Goal: Task Accomplishment & Management: Manage account settings

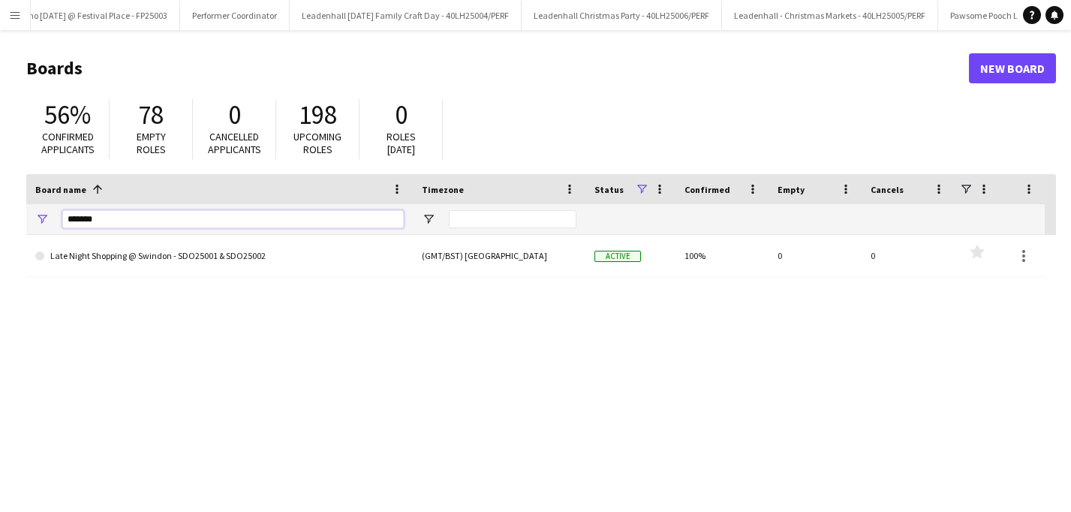
drag, startPoint x: 110, startPoint y: 215, endPoint x: 43, endPoint y: 206, distance: 68.1
click at [46, 209] on div "*******" at bounding box center [219, 219] width 387 height 30
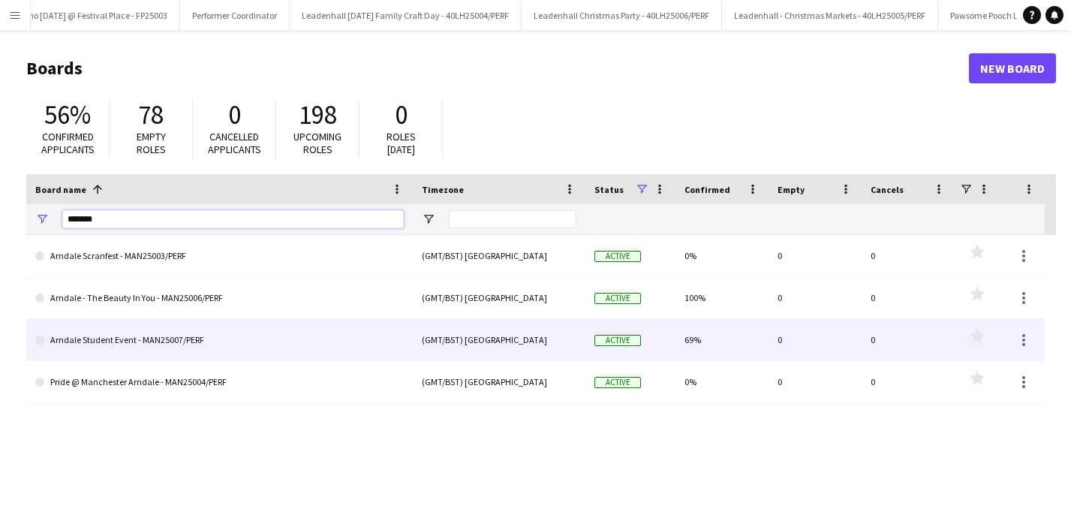
type input "*******"
click at [170, 343] on link "Arndale Student Event - MAN25007/PERF" at bounding box center [219, 340] width 369 height 42
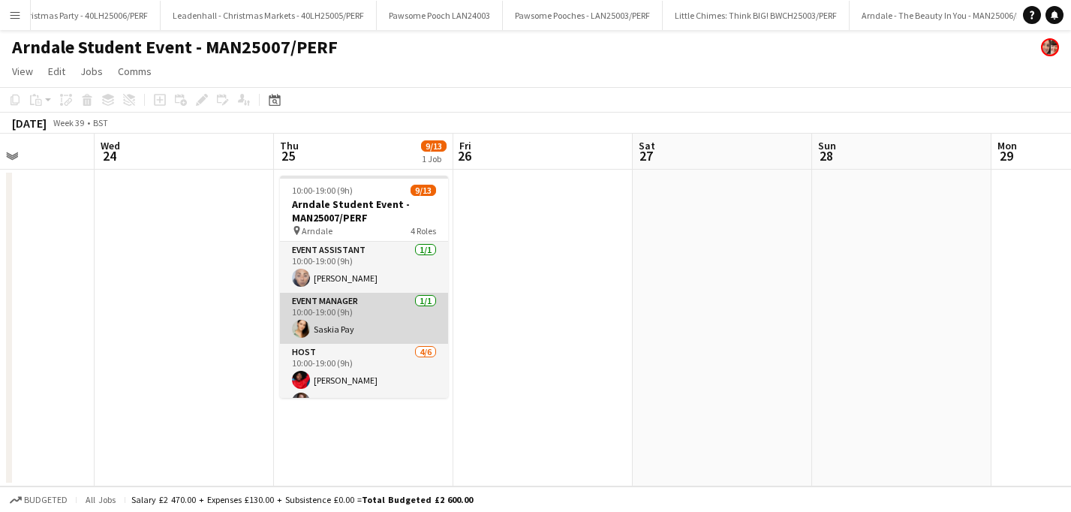
scroll to position [53, 0]
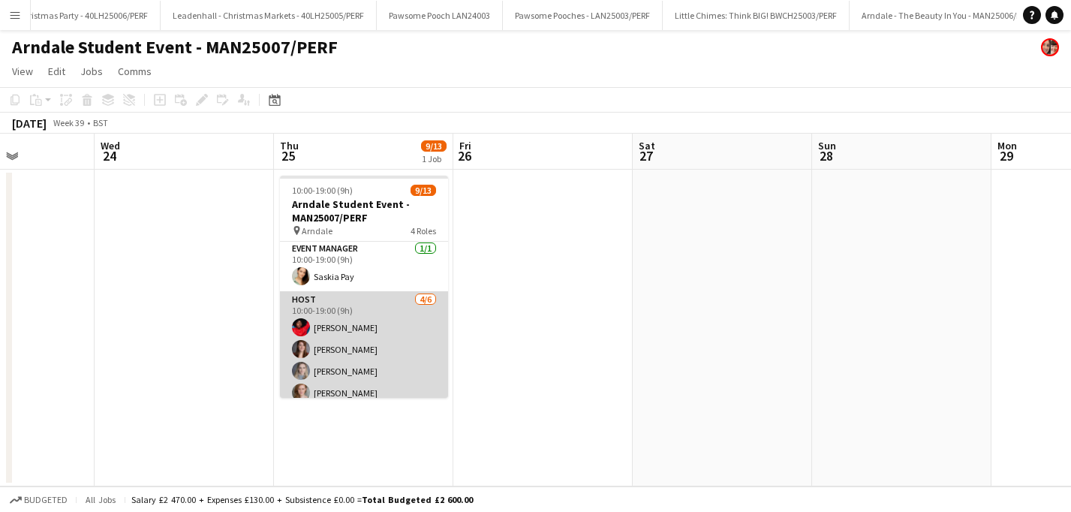
click at [364, 331] on app-card-role "Host 4/6 10:00-19:00 (9h) Pauline Bonsu Amber Porter Gracie Kelly Katy Oliver s…" at bounding box center [364, 371] width 168 height 160
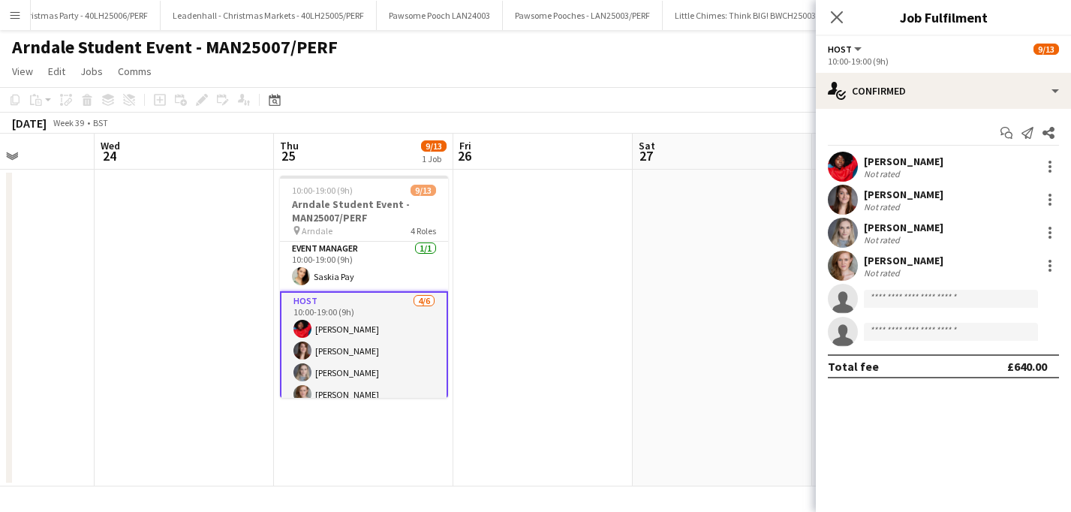
click at [1059, 167] on div "Pauline Bonsu Not rated" at bounding box center [943, 167] width 255 height 30
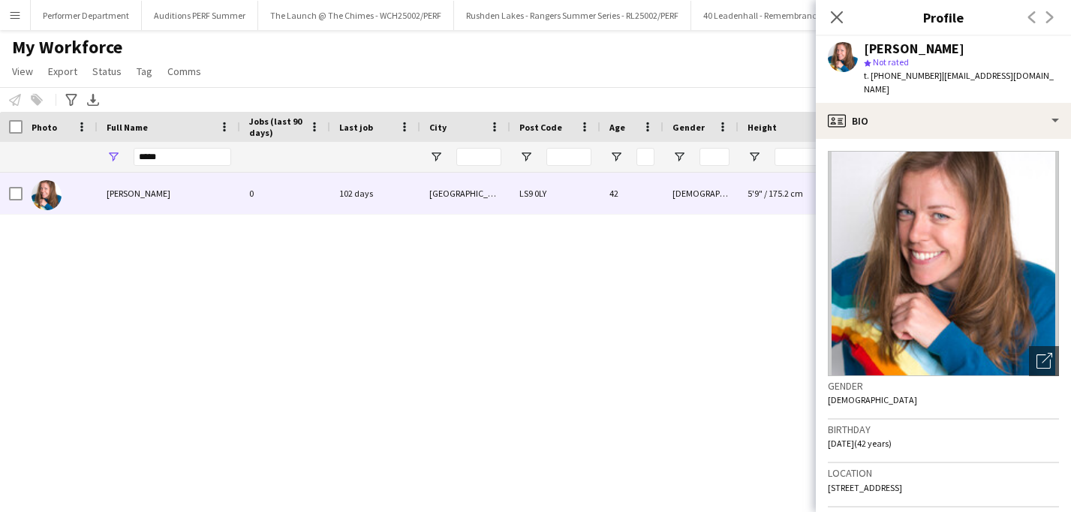
click at [398, 59] on div "My Workforce View Views Default view New view Update view Delete view Edit name…" at bounding box center [535, 61] width 1071 height 51
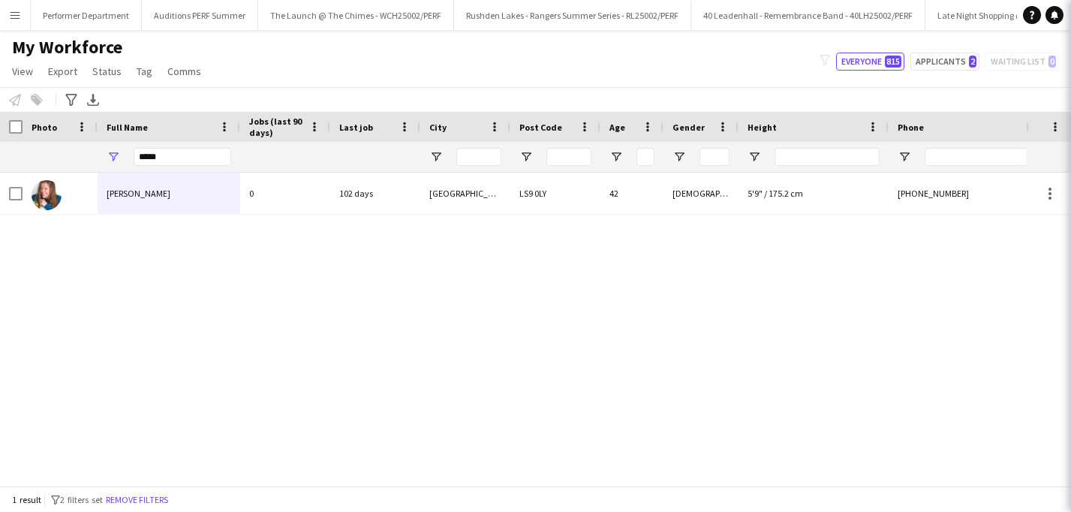
scroll to position [473, 0]
drag, startPoint x: 141, startPoint y: 156, endPoint x: 65, endPoint y: 152, distance: 76.6
click at [65, 152] on div "*****" at bounding box center [690, 157] width 1381 height 30
click at [81, 92] on app-workforce-advanced-filters "Advanced filters Advanced filters Availability Start Time End Time Skills Role …" at bounding box center [73, 100] width 22 height 18
click at [77, 95] on icon "Advanced filters" at bounding box center [71, 100] width 12 height 12
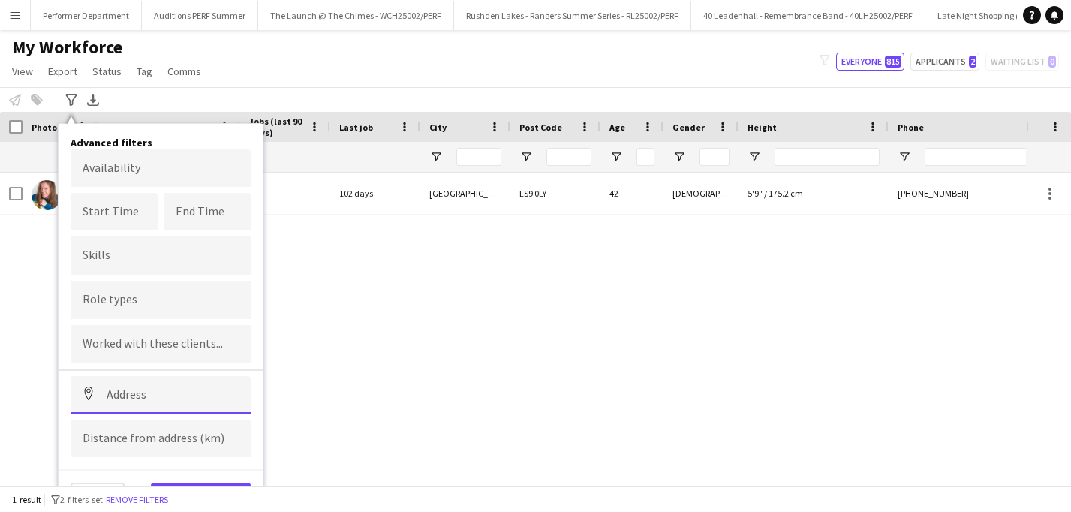
click at [142, 387] on input at bounding box center [161, 395] width 180 height 38
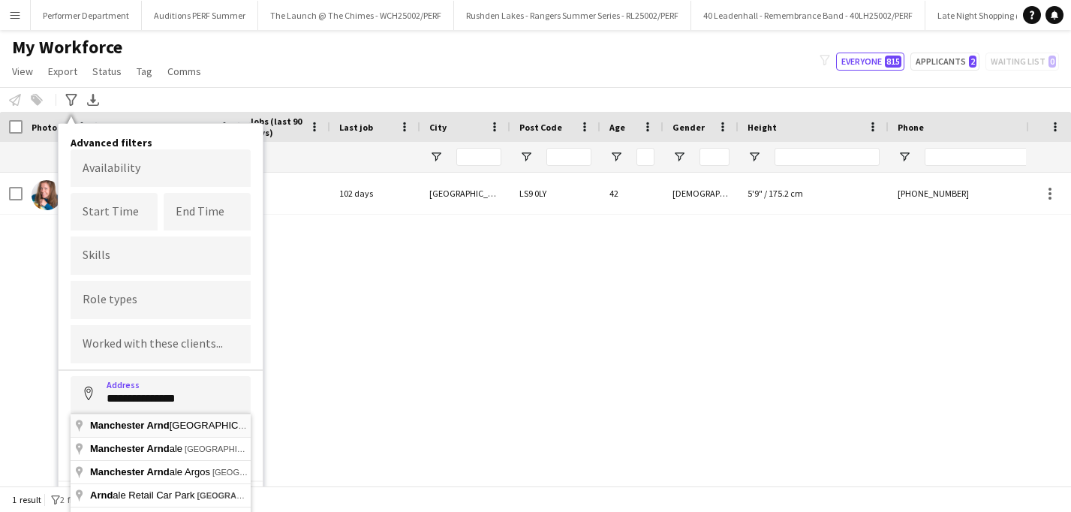
type input "**********"
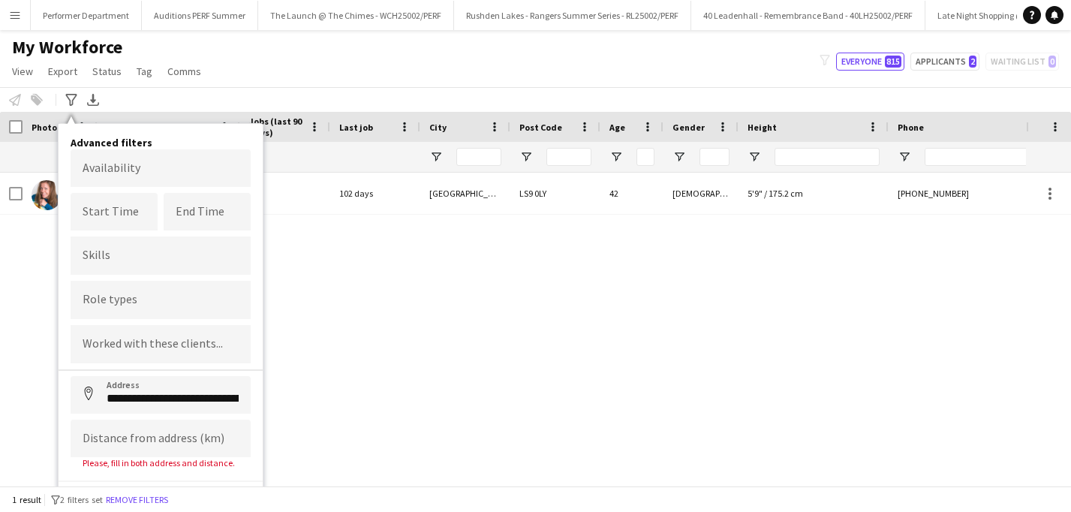
scroll to position [22, 0]
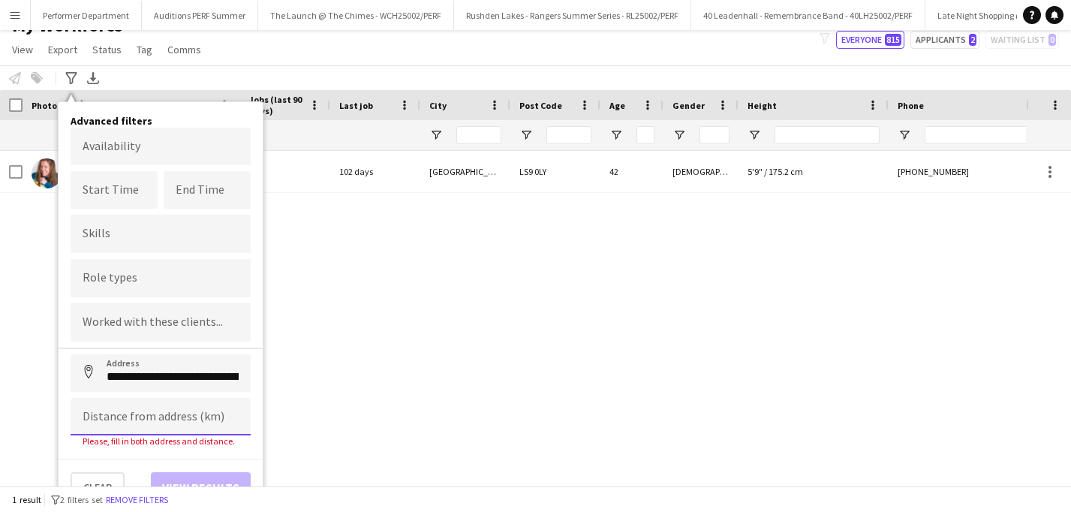
click at [155, 423] on input at bounding box center [161, 417] width 180 height 38
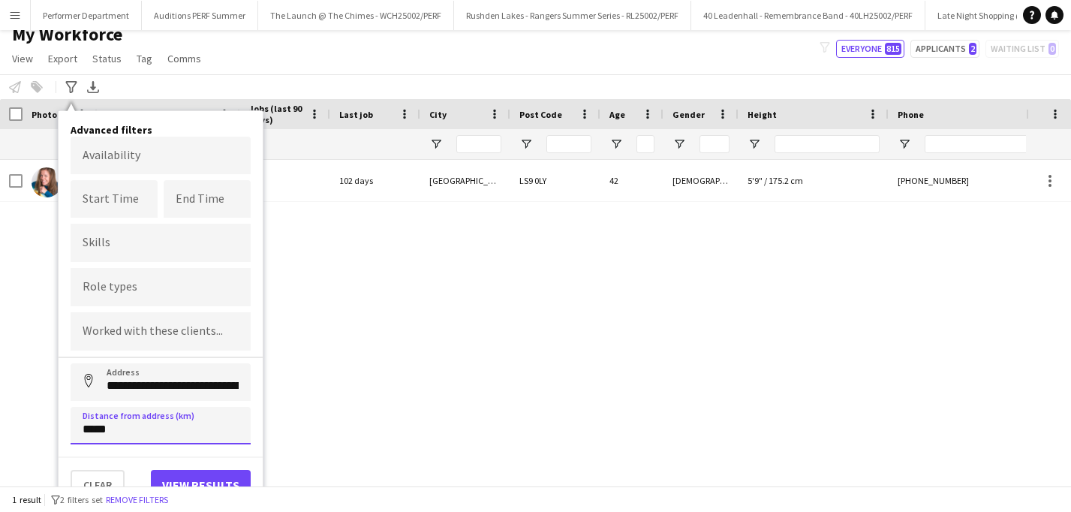
type input "*****"
click at [193, 480] on button "View results" at bounding box center [201, 485] width 100 height 30
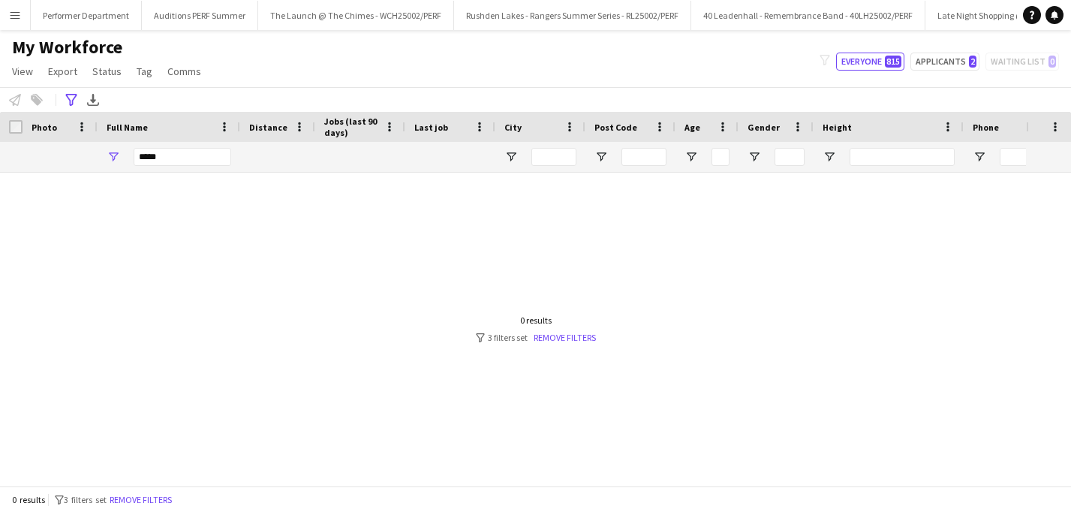
scroll to position [0, 0]
drag, startPoint x: 175, startPoint y: 158, endPoint x: 110, endPoint y: 158, distance: 64.5
click at [116, 158] on div "*****" at bounding box center [169, 157] width 143 height 30
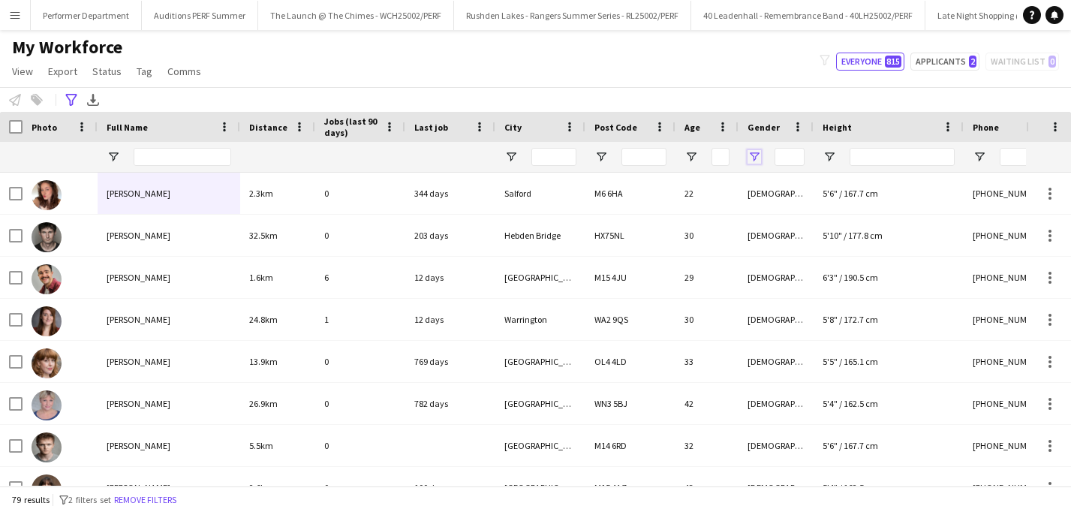
click at [755, 155] on span "Open Filter Menu" at bounding box center [755, 157] width 14 height 14
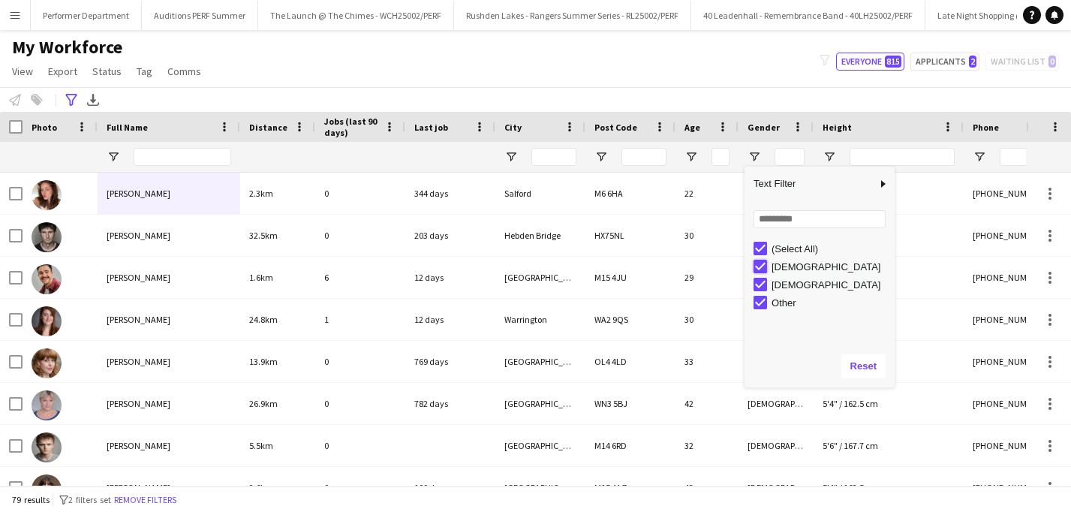
type input "**********"
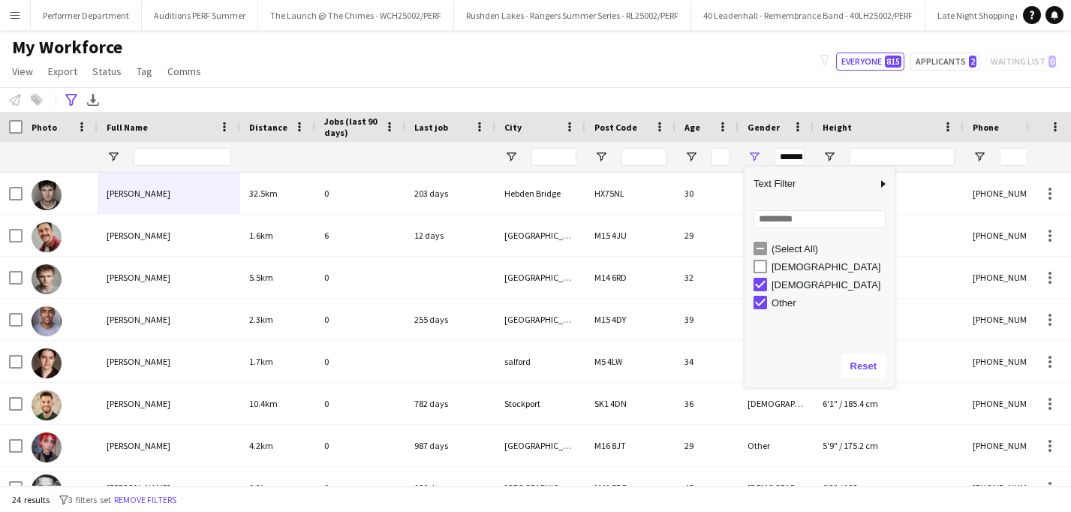
click at [357, 77] on div "My Workforce View Views Default view New view Update view Delete view Edit name…" at bounding box center [535, 61] width 1071 height 51
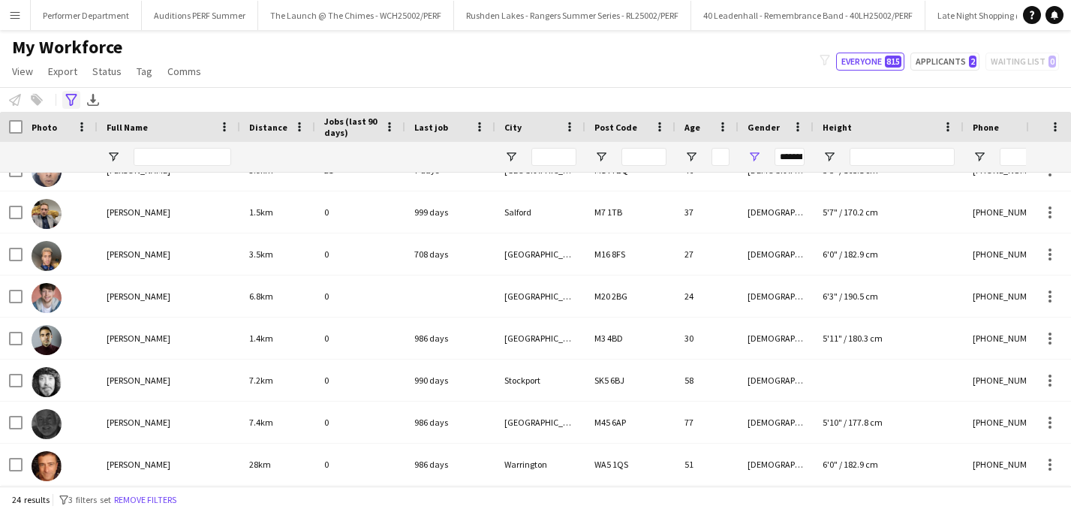
click at [70, 92] on div "Advanced filters" at bounding box center [71, 100] width 18 height 18
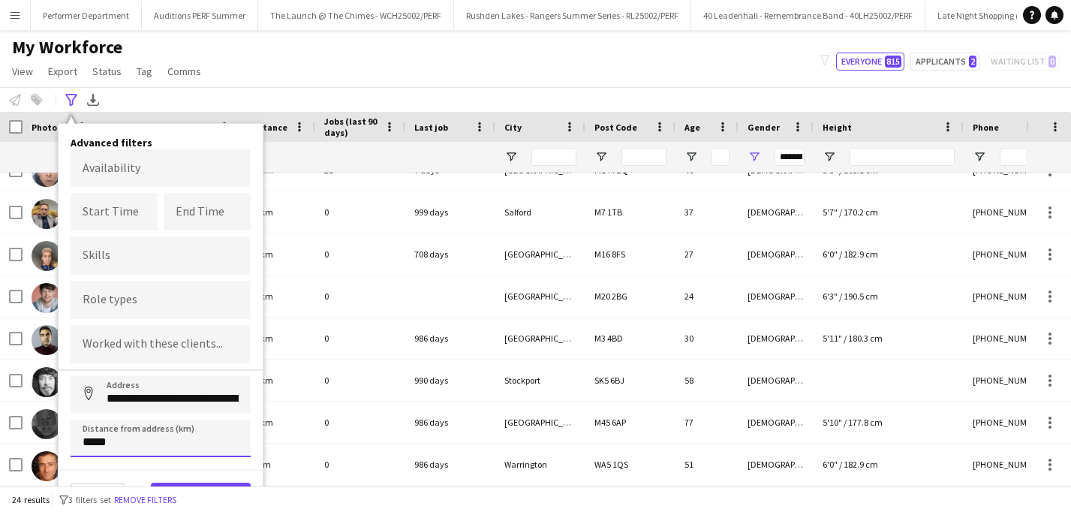
click at [89, 436] on input "*****" at bounding box center [161, 439] width 180 height 38
type input "*****"
click button "Address" at bounding box center [89, 394] width 36 height 36
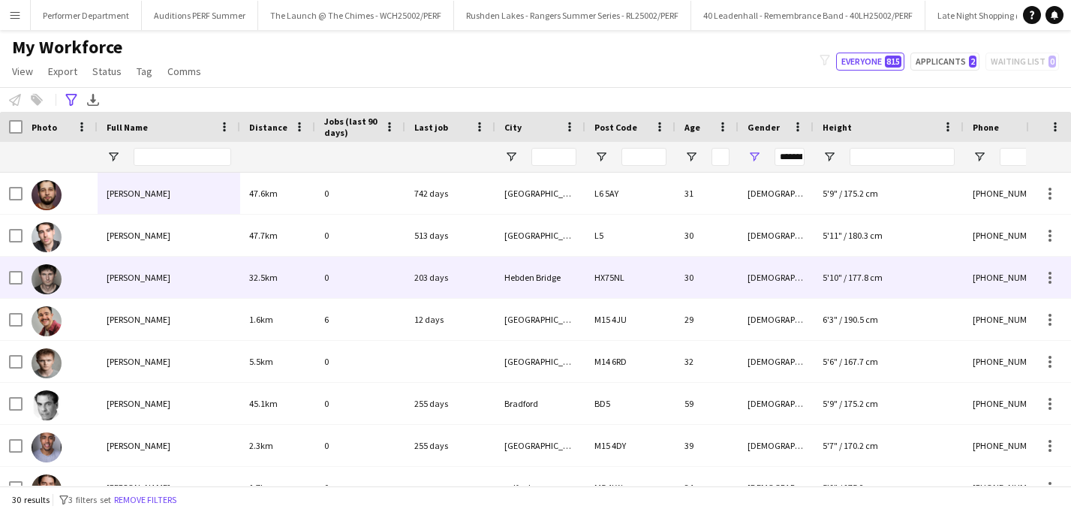
click at [131, 273] on span "Alex Colley" at bounding box center [139, 277] width 64 height 11
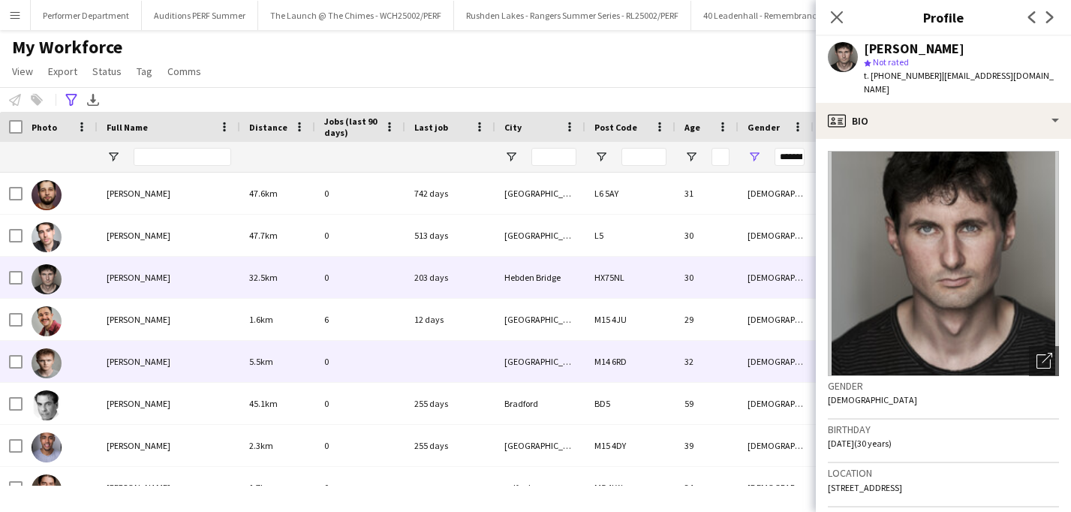
scroll to position [66, 0]
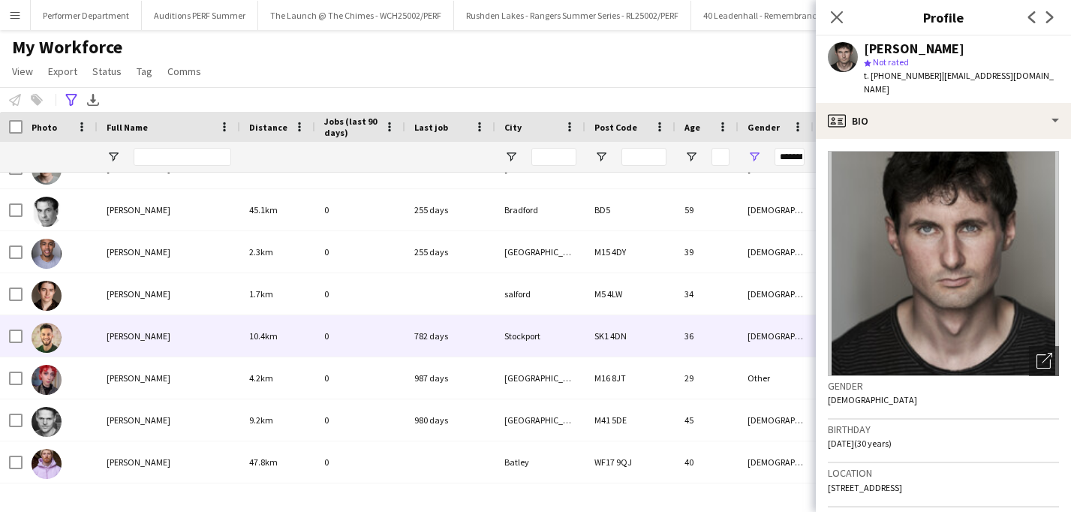
click at [142, 343] on div "Grant Shaw" at bounding box center [169, 335] width 143 height 41
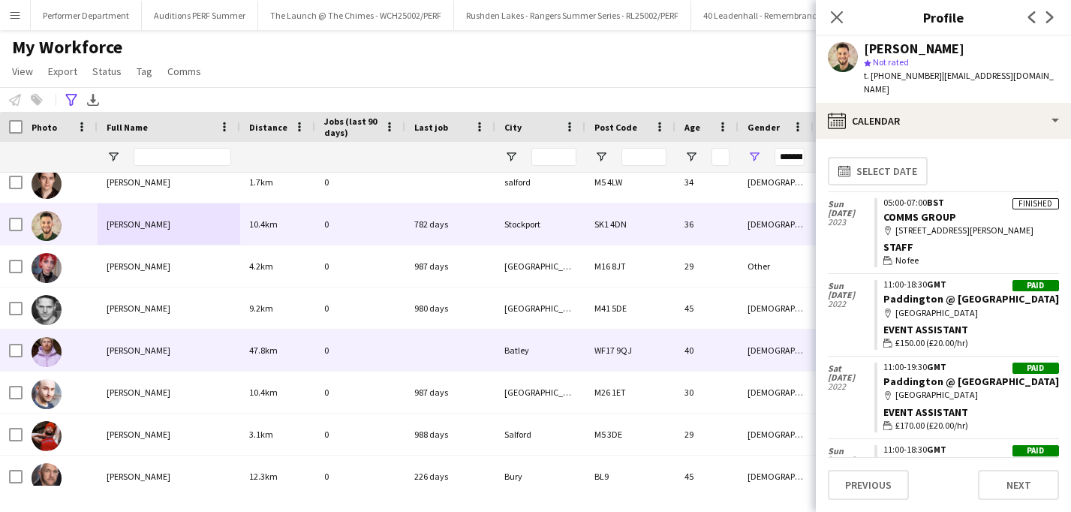
click at [142, 360] on div "James Fogerty" at bounding box center [169, 349] width 143 height 41
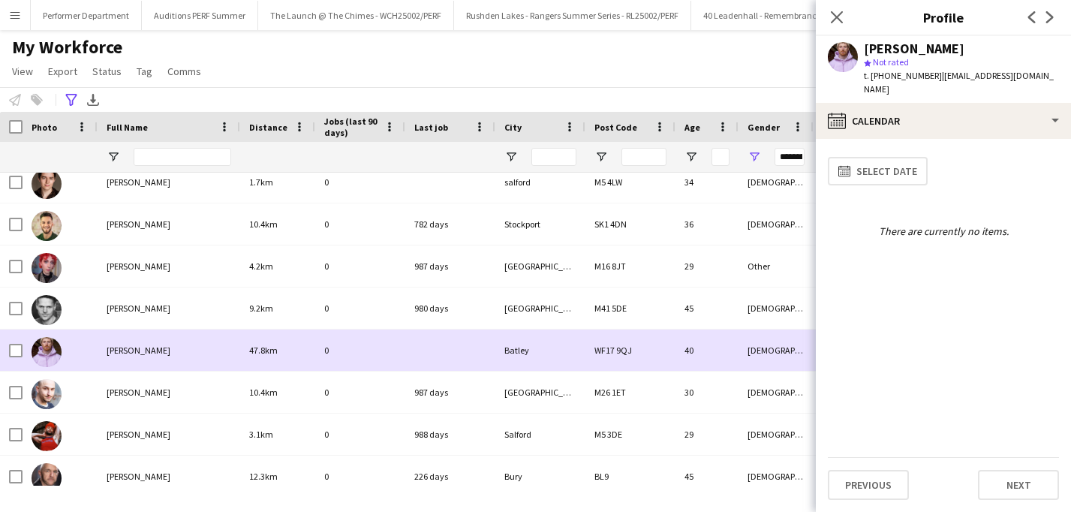
click at [140, 382] on div "Joseph Jordan" at bounding box center [169, 392] width 143 height 41
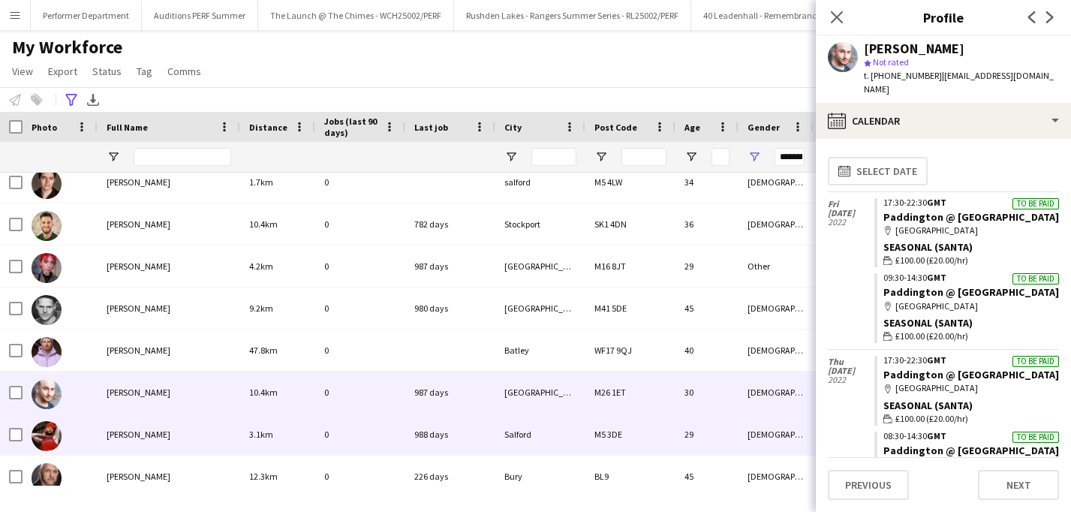
click at [140, 444] on div "Kaan Sari" at bounding box center [169, 434] width 143 height 41
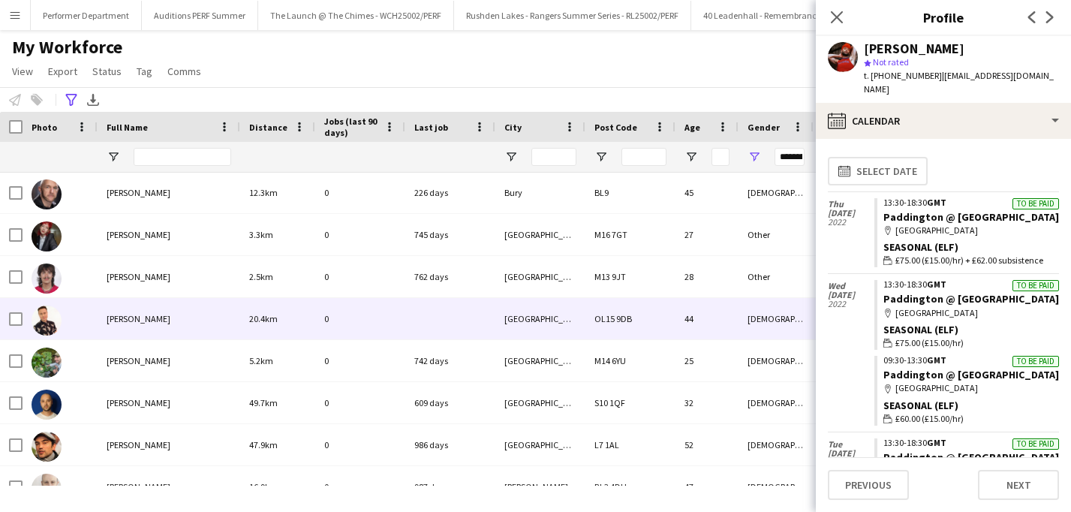
click at [166, 327] on div "Nathan Morris" at bounding box center [169, 318] width 143 height 41
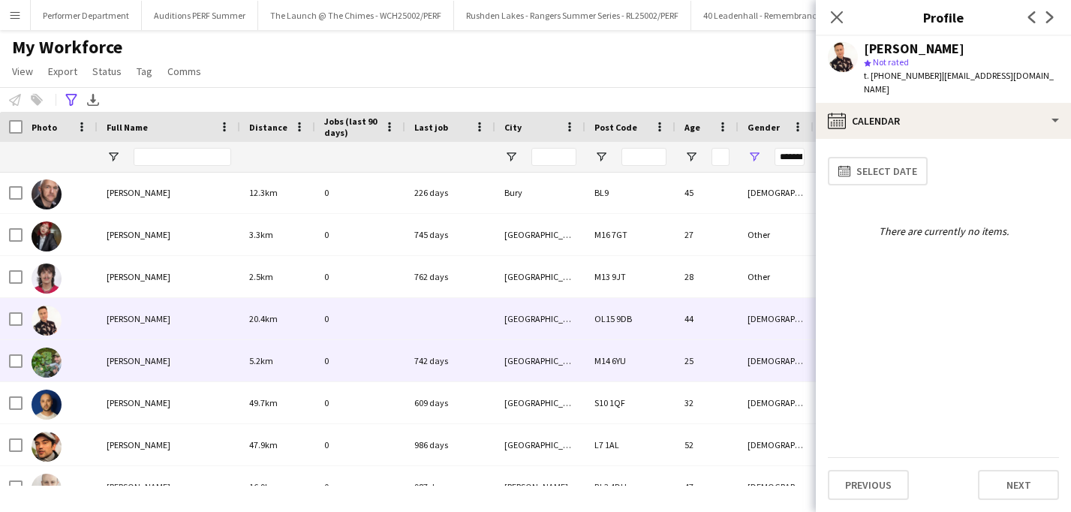
click at [149, 366] on div "Ryan Whitfield" at bounding box center [169, 360] width 143 height 41
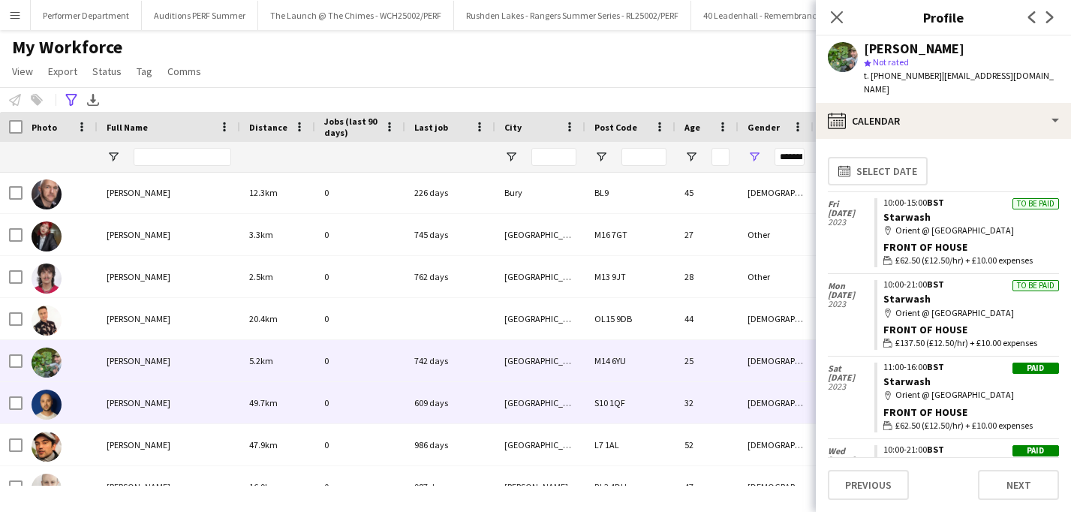
click at [140, 408] on span "[PERSON_NAME]" at bounding box center [139, 402] width 64 height 11
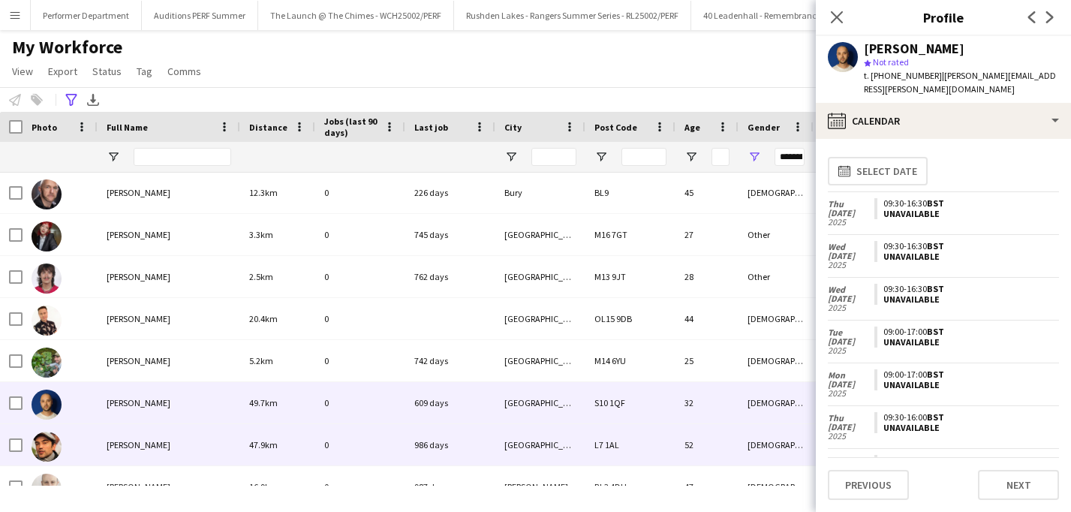
click at [133, 452] on div "Simone Tani" at bounding box center [169, 444] width 143 height 41
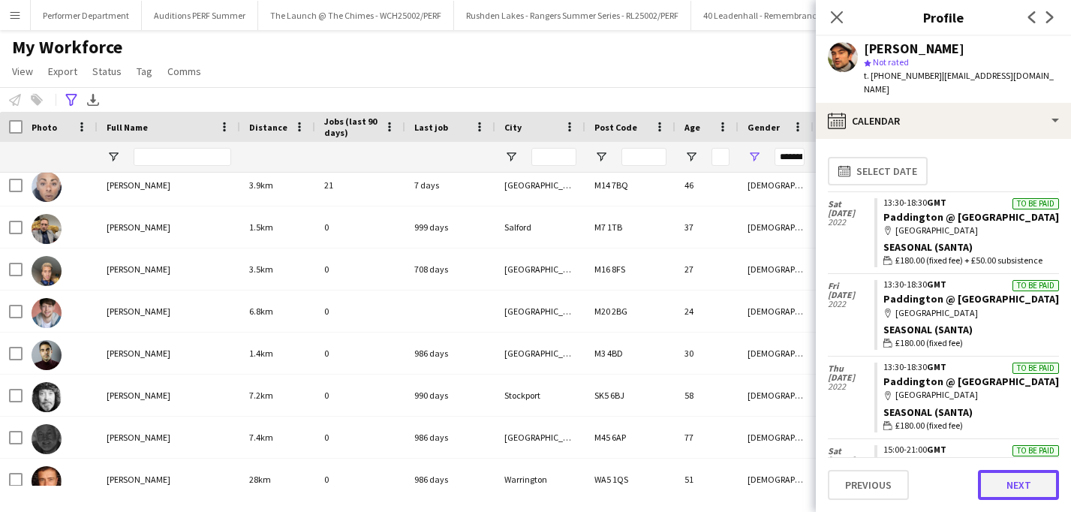
click at [1019, 480] on button "Next" at bounding box center [1018, 485] width 81 height 30
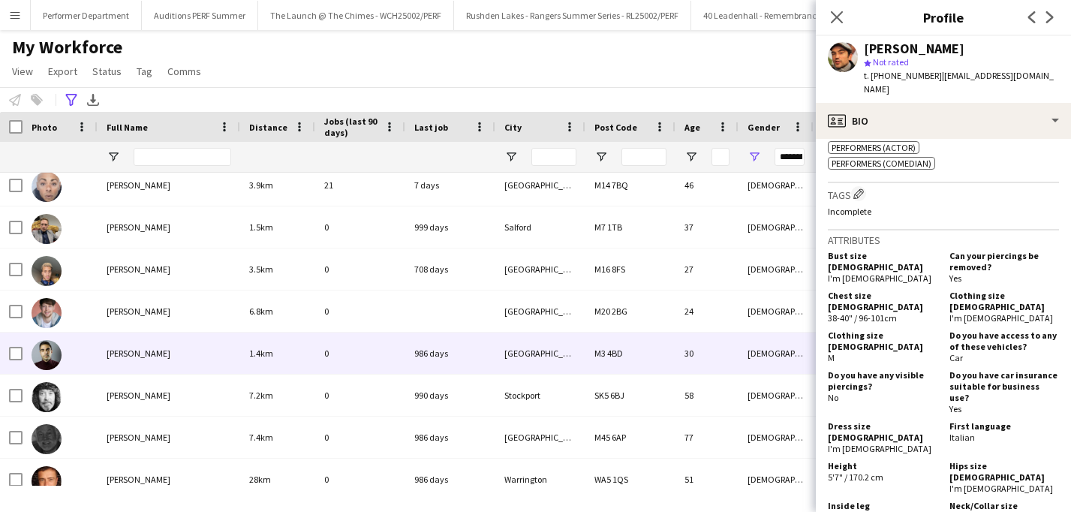
click at [143, 351] on span "Christopher Sutcliffe" at bounding box center [139, 353] width 64 height 11
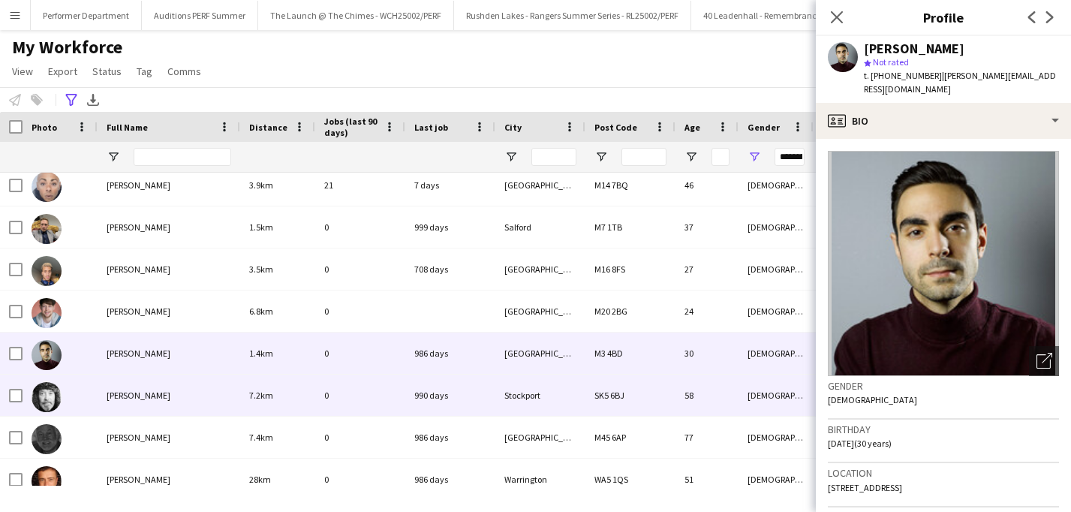
click at [125, 398] on span "Martin Travers" at bounding box center [139, 395] width 64 height 11
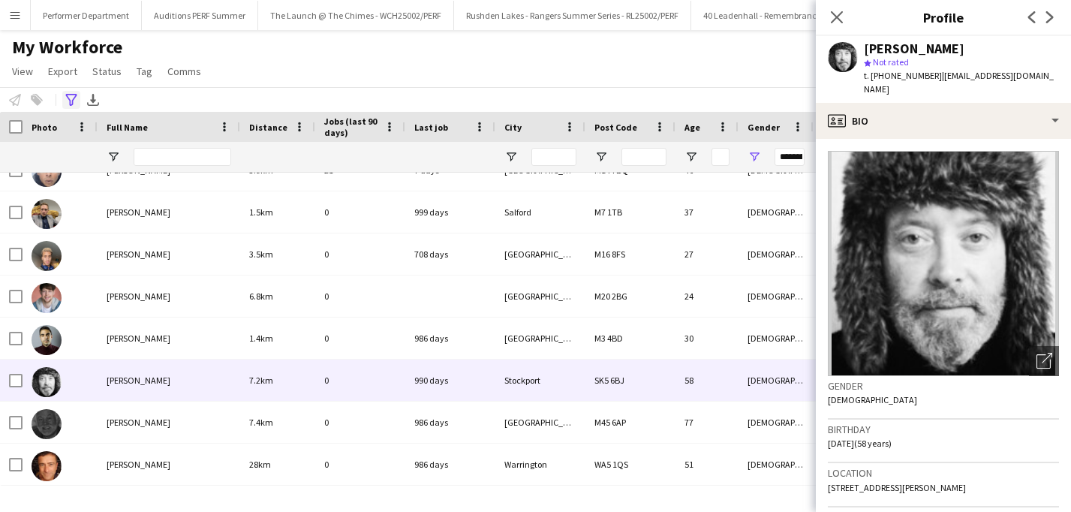
click at [78, 92] on div "Advanced filters" at bounding box center [71, 100] width 18 height 18
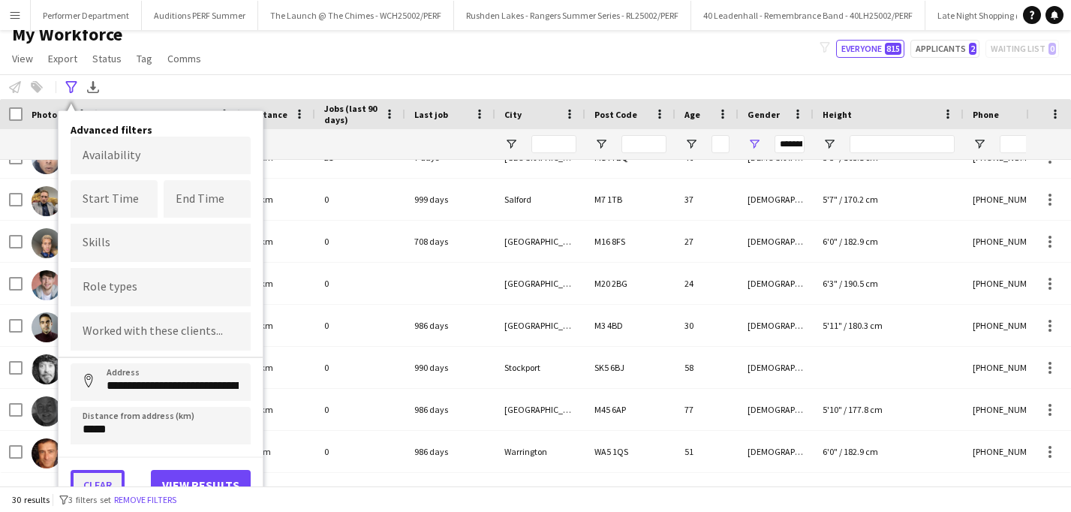
click at [98, 483] on button "Clear" at bounding box center [98, 485] width 54 height 30
type input "**********"
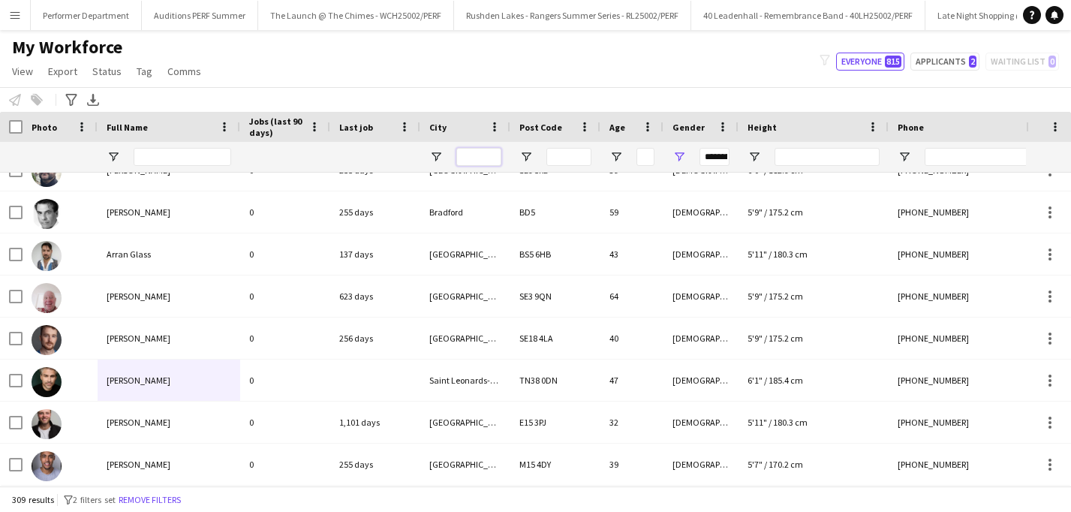
click at [484, 156] on input "City Filter Input" at bounding box center [478, 157] width 45 height 18
type input "*****"
type input "********"
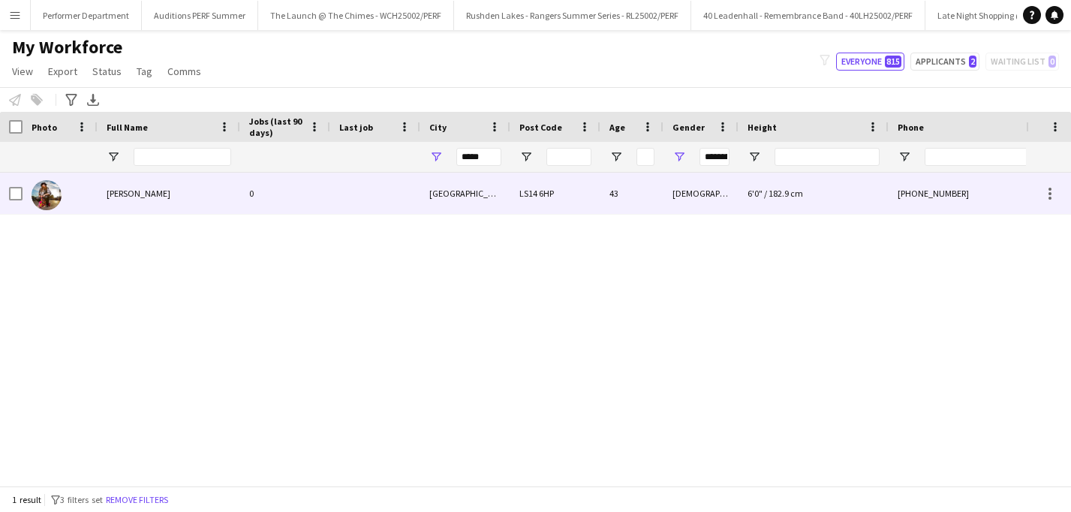
click at [153, 198] on span "Brendan McCoy" at bounding box center [139, 193] width 64 height 11
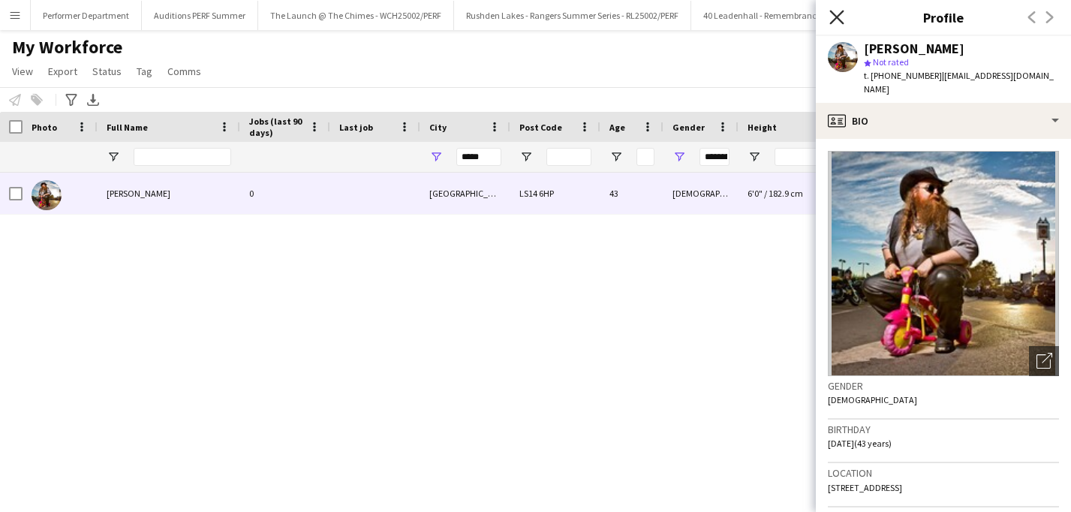
click at [838, 18] on icon at bounding box center [836, 17] width 14 height 14
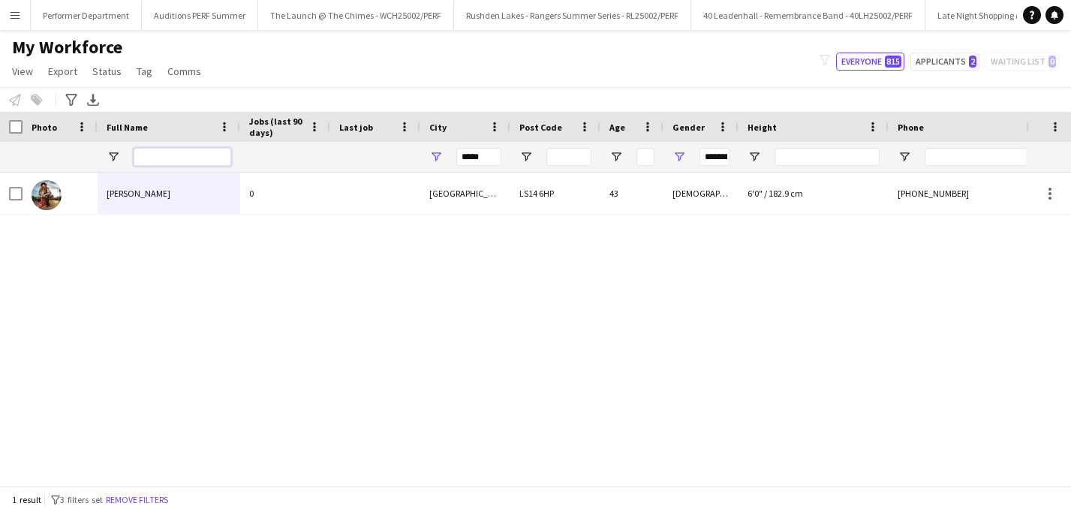
click at [167, 158] on input "Full Name Filter Input" at bounding box center [183, 157] width 98 height 18
type input "****"
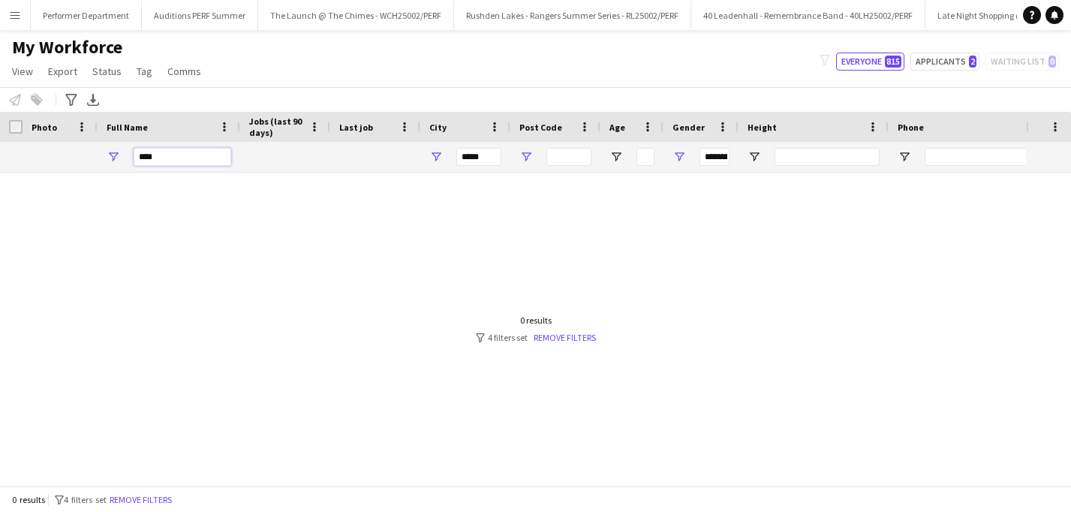
type input "***"
click at [488, 158] on input "*****" at bounding box center [478, 157] width 45 height 18
type input "*"
type input "**********"
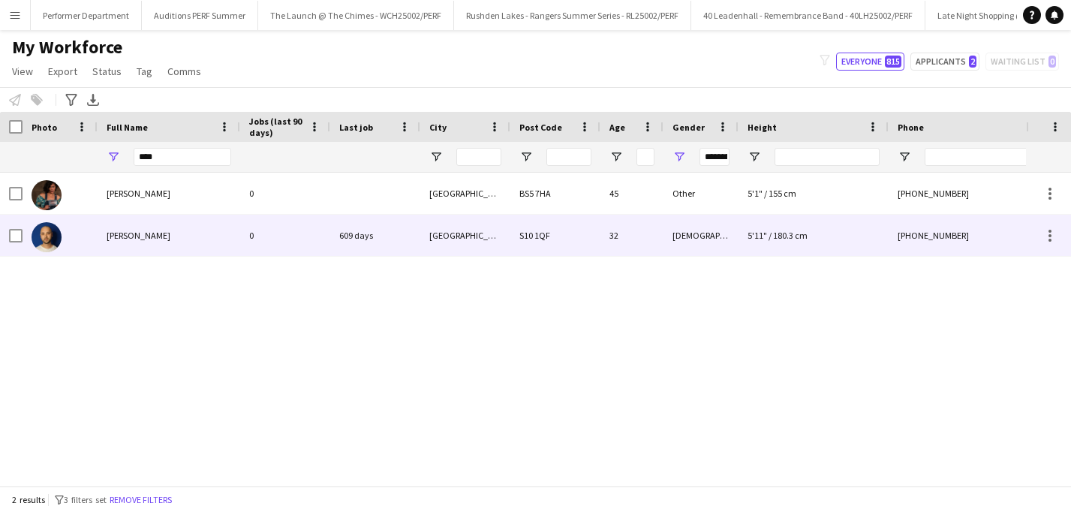
click at [125, 240] on span "[PERSON_NAME]" at bounding box center [139, 235] width 64 height 11
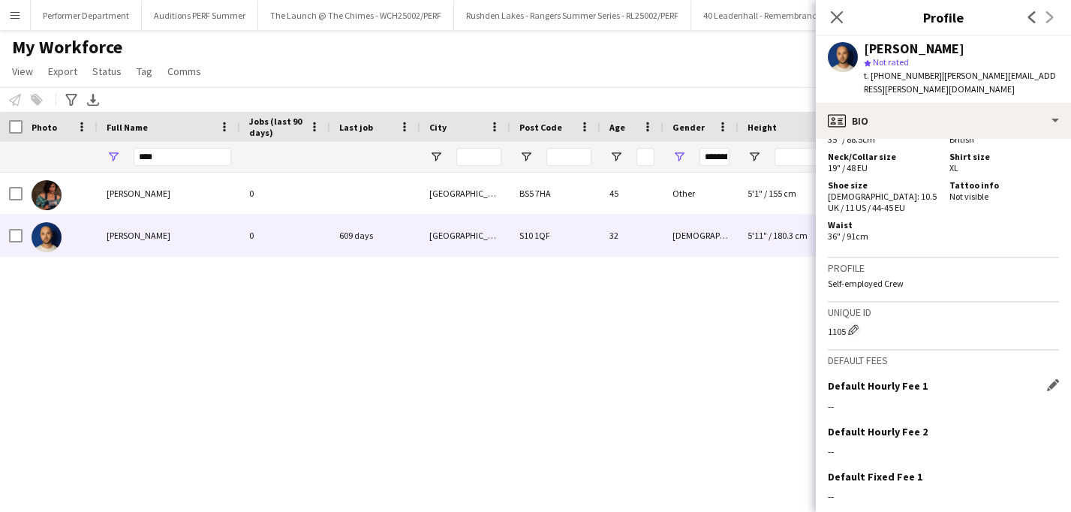
scroll to position [1015, 0]
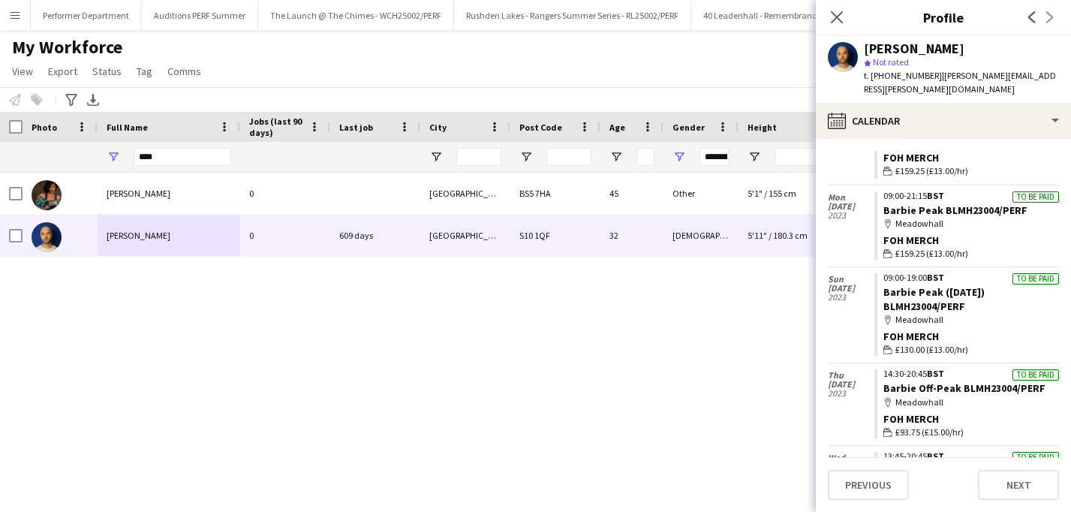
scroll to position [3279, 0]
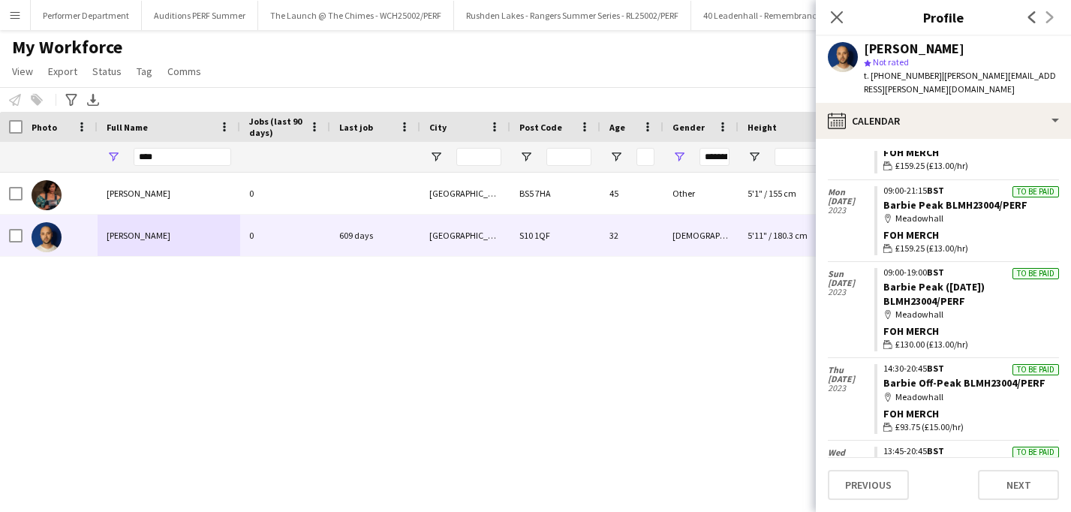
click at [192, 358] on div "Aisha Ali 0 Bristol BS5 7HA 45 Other 5'1" / 155 cm +447527998760 aisha.ali.comp…" at bounding box center [513, 329] width 1026 height 313
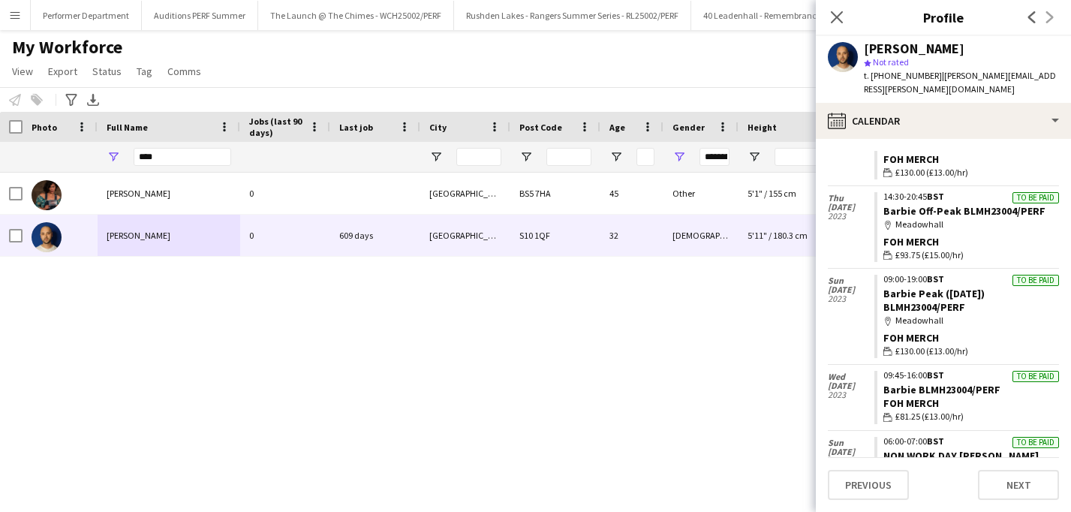
scroll to position [3751, 0]
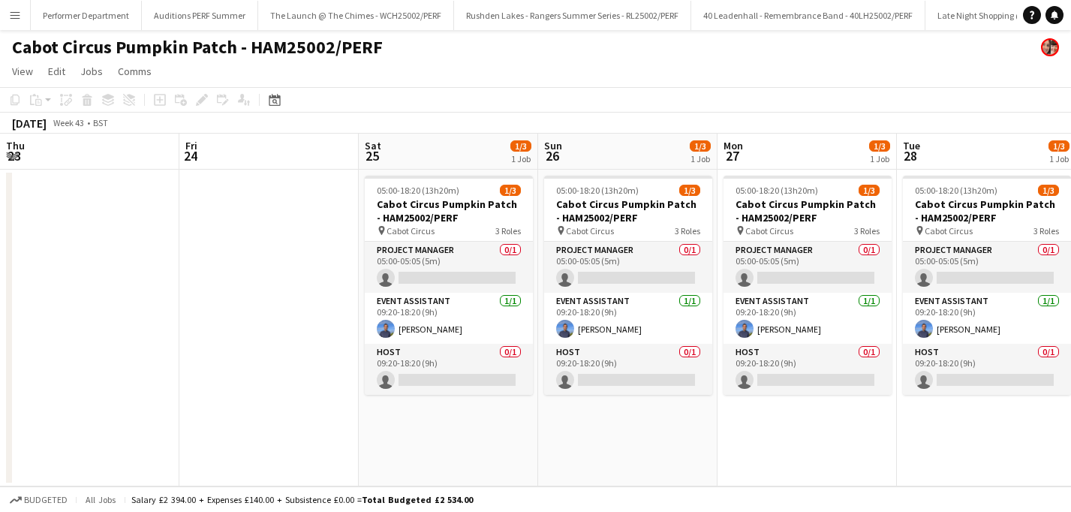
scroll to position [0, 463]
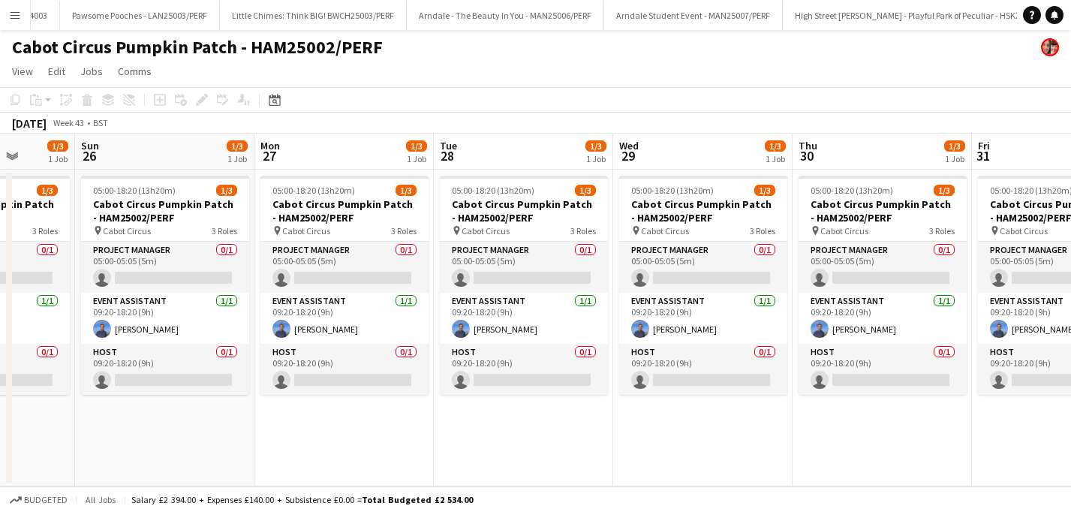
click at [11, 15] on app-icon "Menu" at bounding box center [15, 15] width 12 height 12
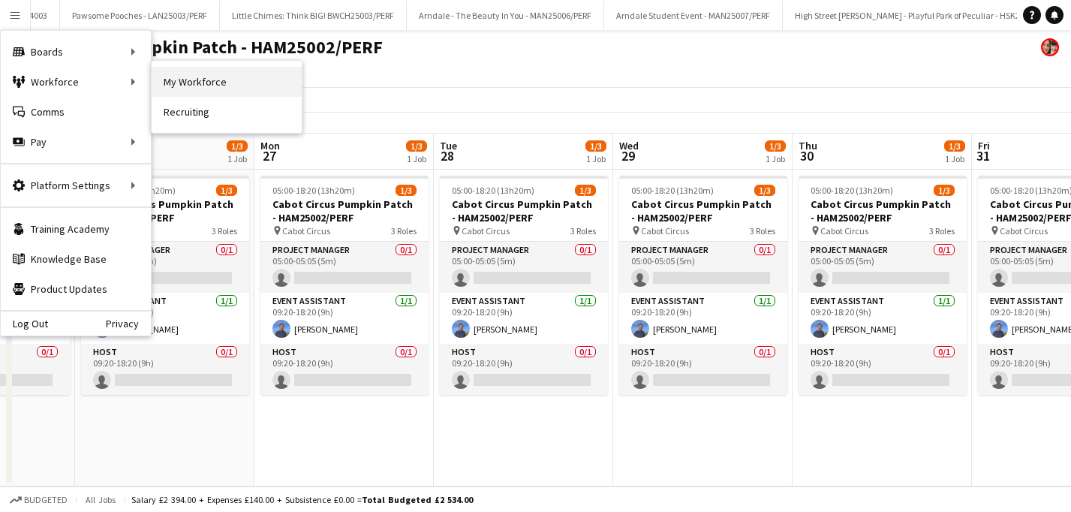
click at [166, 80] on link "My Workforce" at bounding box center [227, 82] width 150 height 30
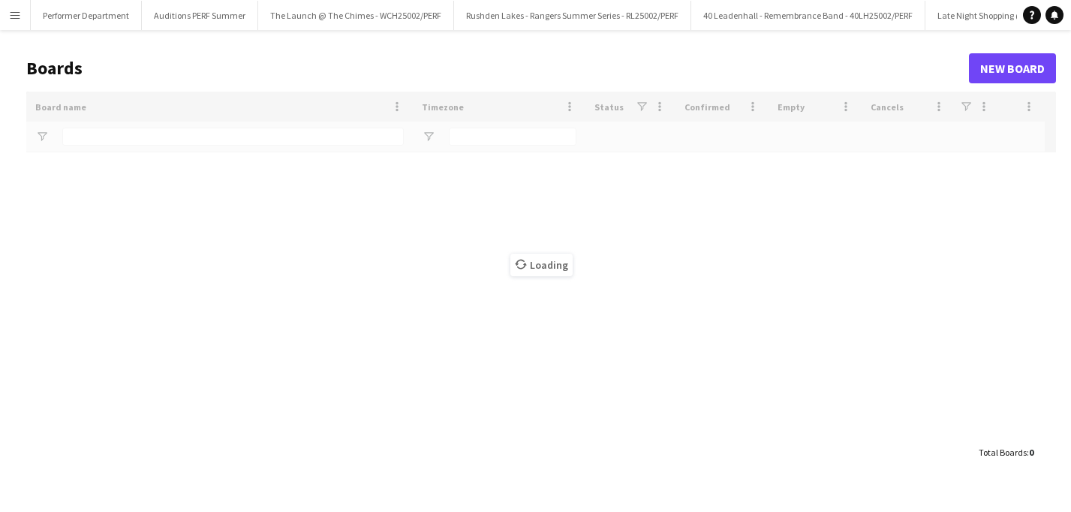
type input "*******"
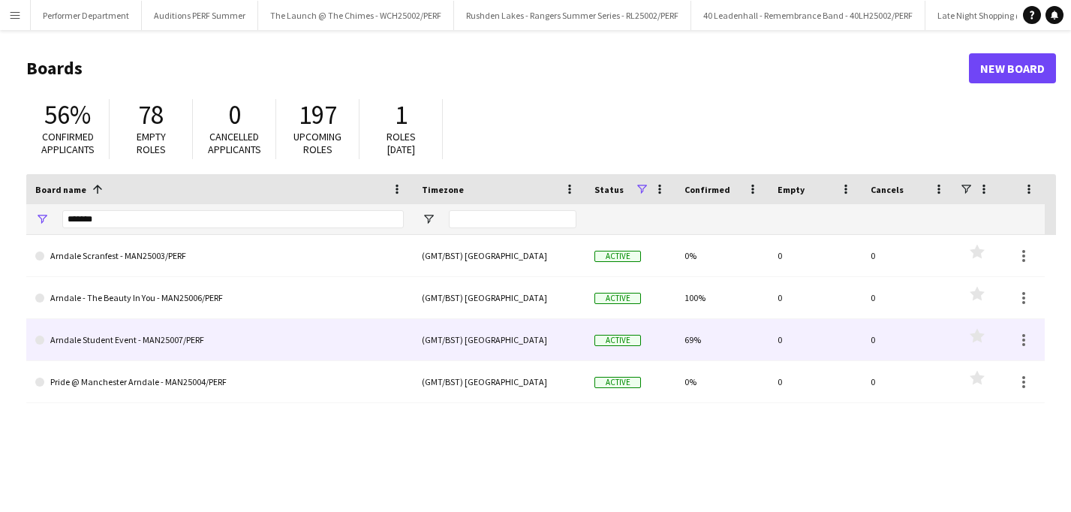
click at [114, 339] on link "Arndale Student Event - MAN25007/PERF" at bounding box center [219, 340] width 369 height 42
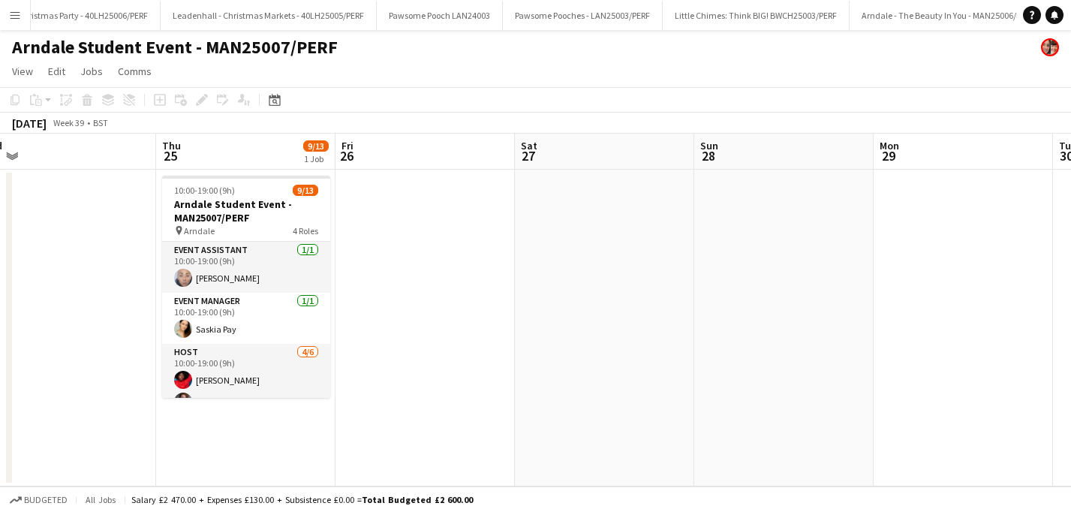
scroll to position [0, 562]
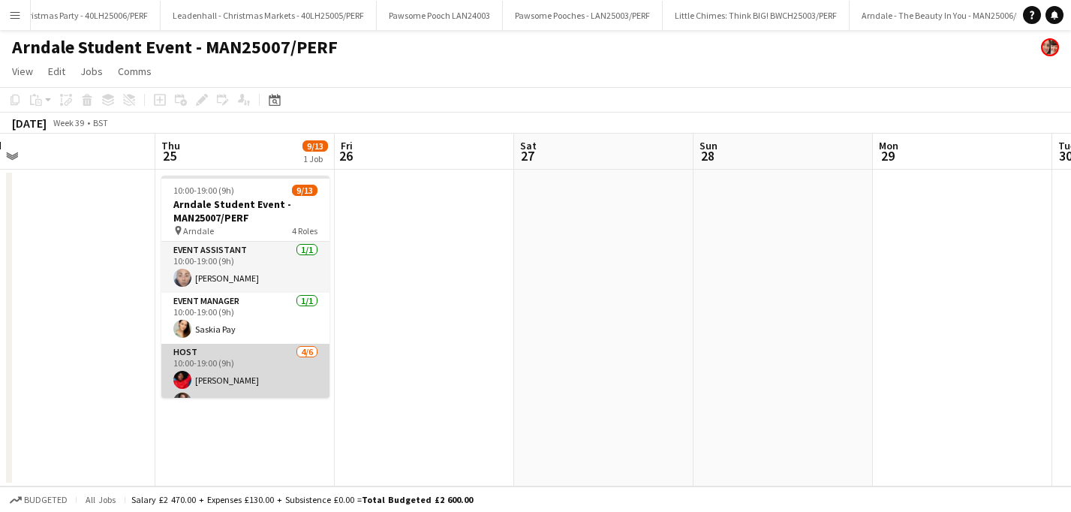
click at [221, 360] on app-card-role "Host 4/6 10:00-19:00 (9h) Pauline Bonsu Amber Porter Gracie Kelly Katy Oliver s…" at bounding box center [245, 424] width 168 height 160
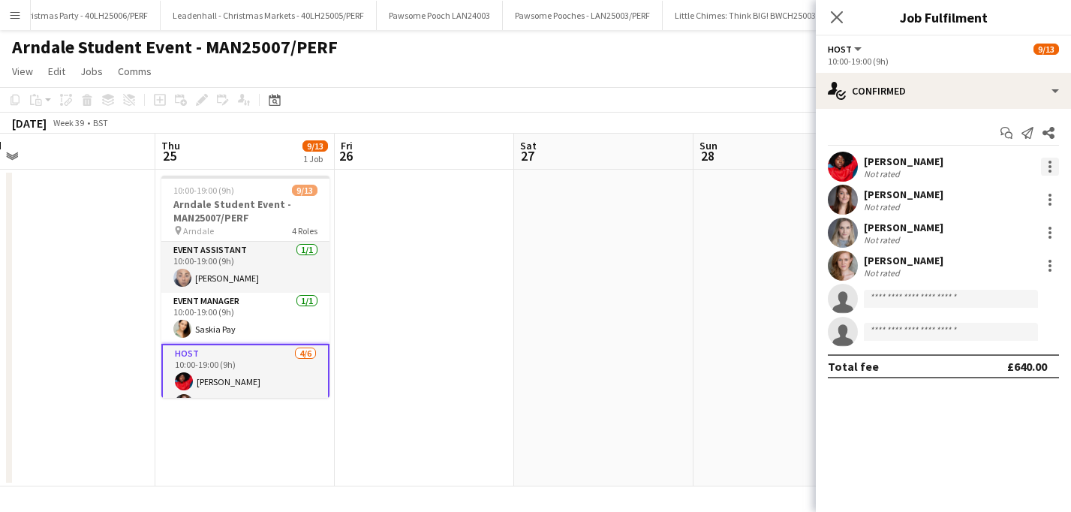
click at [1048, 167] on div at bounding box center [1050, 167] width 18 height 18
click at [978, 337] on span "Remove" at bounding box center [976, 338] width 45 height 13
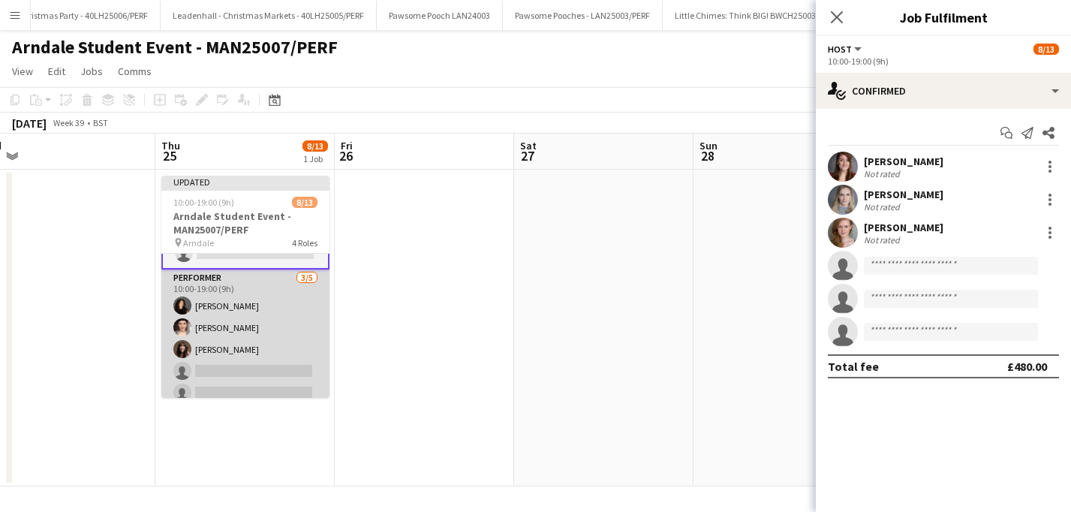
click at [237, 368] on app-card-role "Performer 3/5 10:00-19:00 (9h) Lydia Williams Emma MacLennan Angela Heenan sing…" at bounding box center [245, 338] width 168 height 138
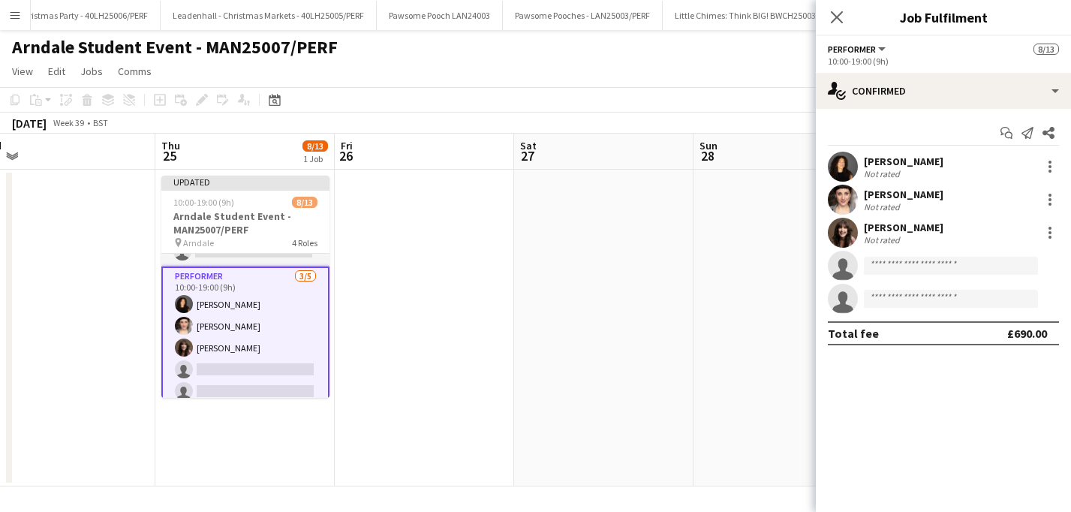
scroll to position [248, 0]
click at [905, 263] on input at bounding box center [951, 266] width 174 height 18
type input "****"
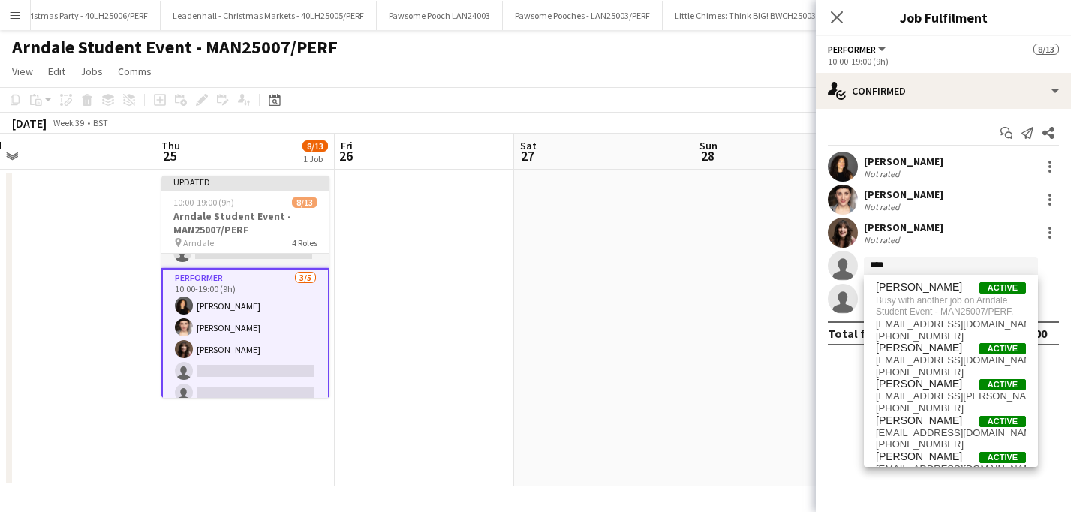
click at [709, 56] on div "Arndale Student Event - MAN25007/PERF" at bounding box center [535, 44] width 1071 height 29
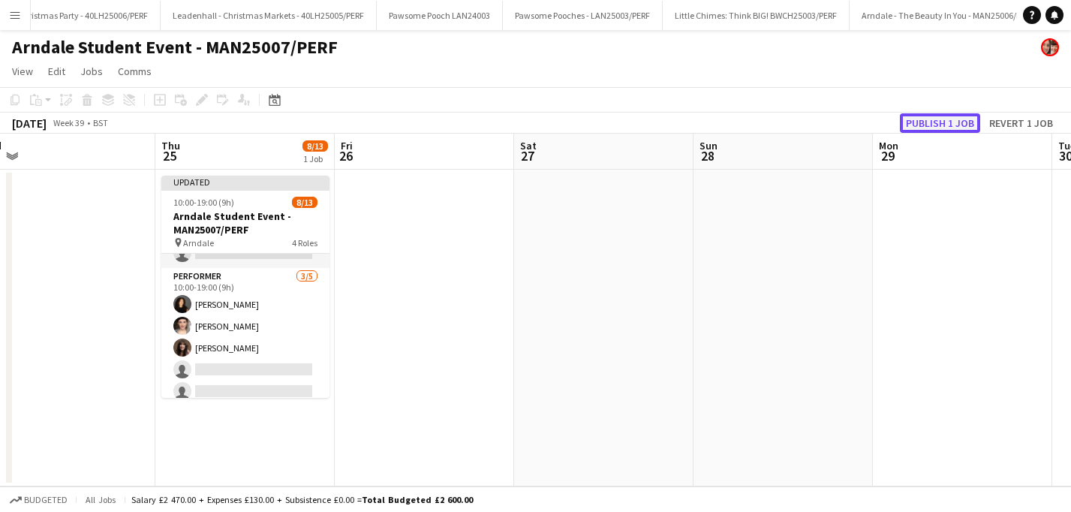
click at [944, 122] on button "Publish 1 job" at bounding box center [940, 123] width 80 height 20
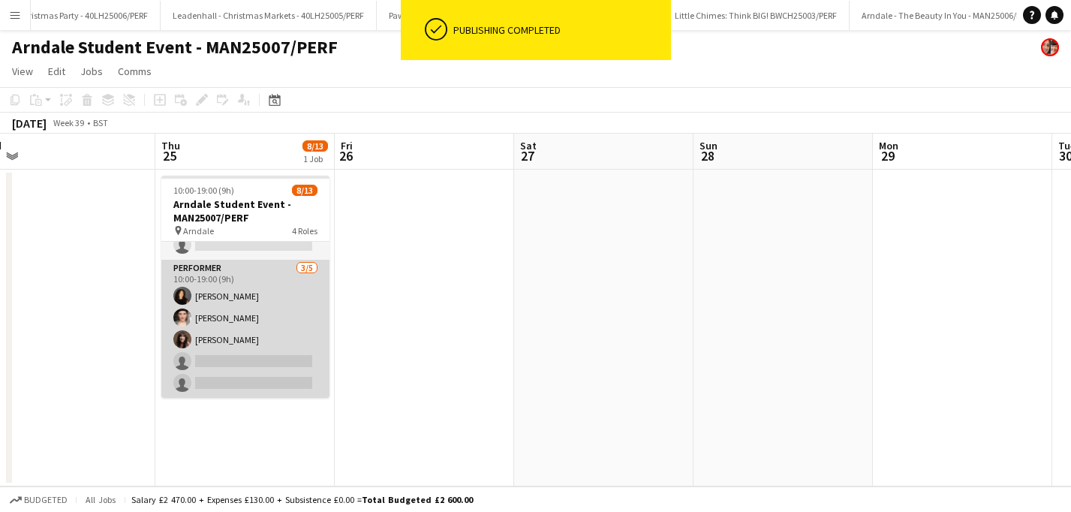
scroll to position [244, 0]
click at [235, 361] on app-card-role "Performer 3/5 10:00-19:00 (9h) Lydia Williams Emma MacLennan Angela Heenan sing…" at bounding box center [245, 329] width 168 height 138
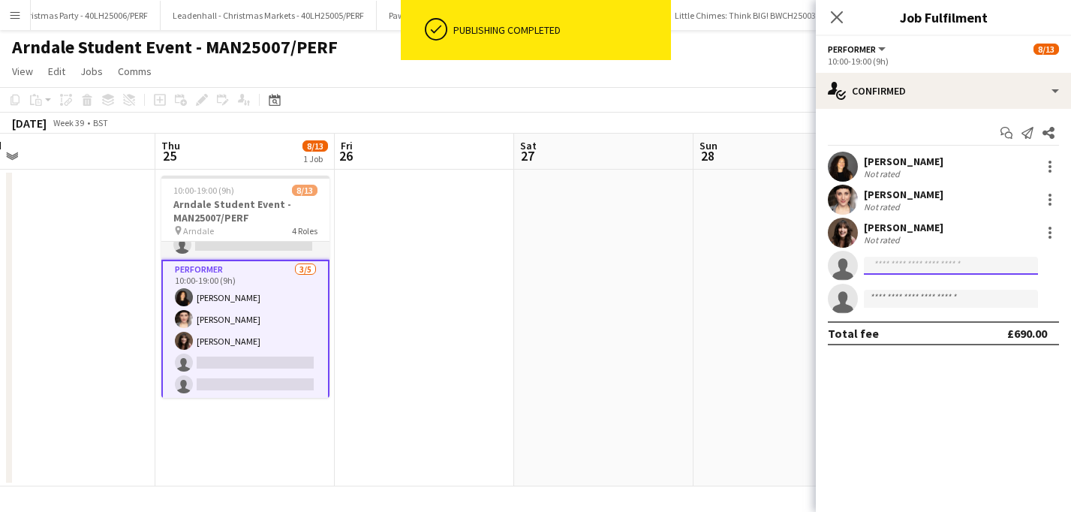
click at [919, 268] on input at bounding box center [951, 266] width 174 height 18
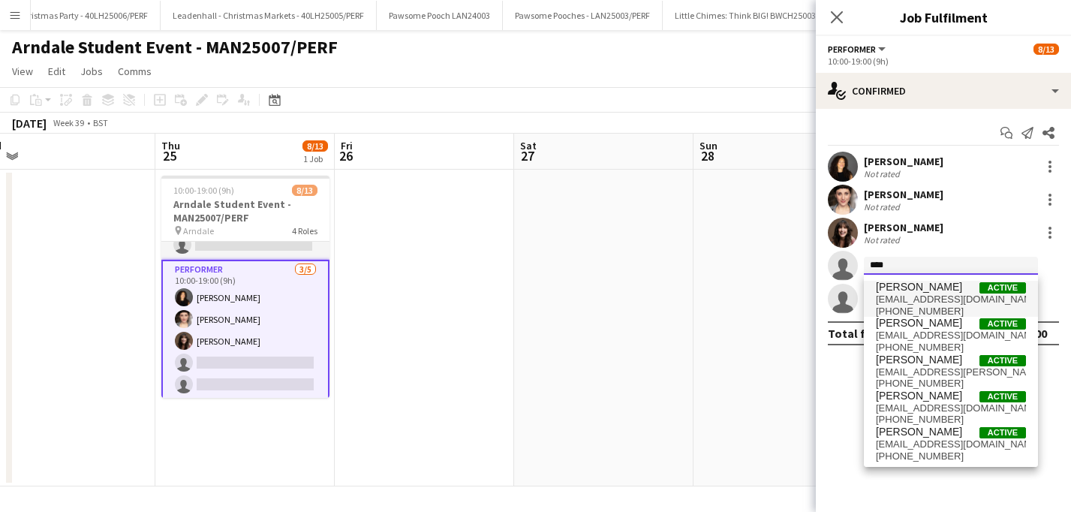
type input "****"
click at [952, 293] on span "Pauline Bonsu Active" at bounding box center [951, 287] width 150 height 13
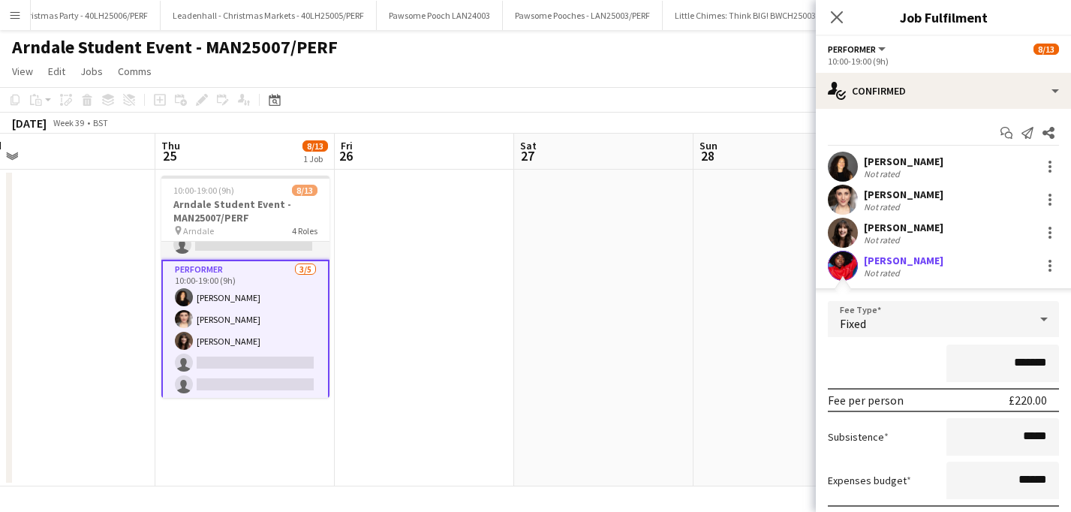
click at [742, 69] on app-page-menu "View Day view expanded Day view collapsed Month view Date picker Jump to today …" at bounding box center [535, 73] width 1071 height 29
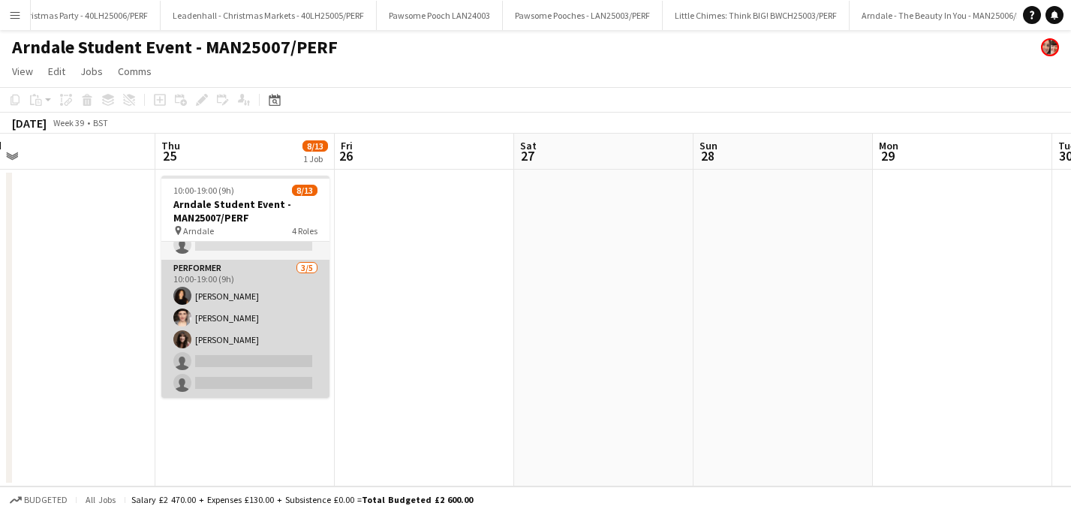
click at [262, 339] on app-card-role "Performer 3/5 10:00-19:00 (9h) Lydia Williams Emma MacLennan Angela Heenan sing…" at bounding box center [245, 329] width 168 height 138
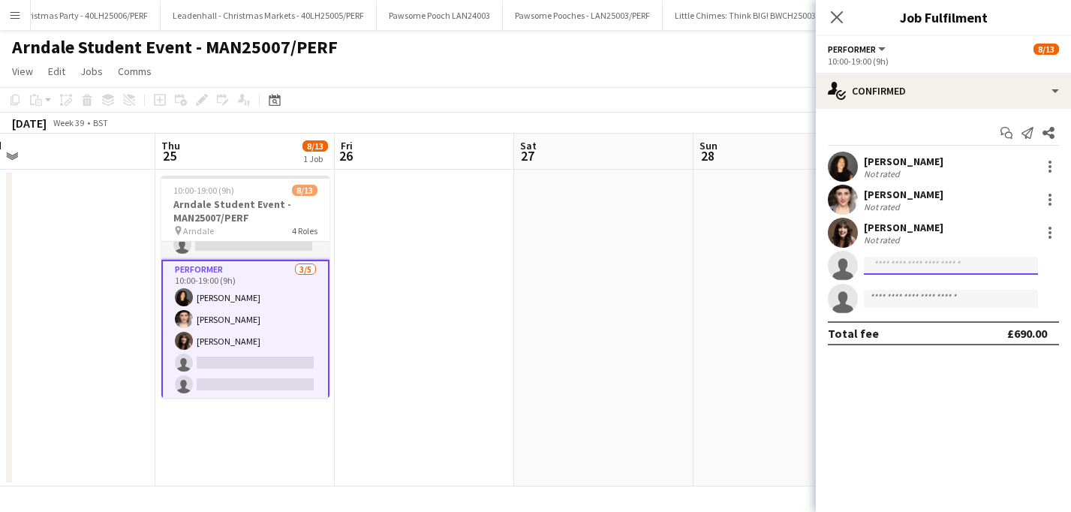
click at [898, 267] on input at bounding box center [951, 266] width 174 height 18
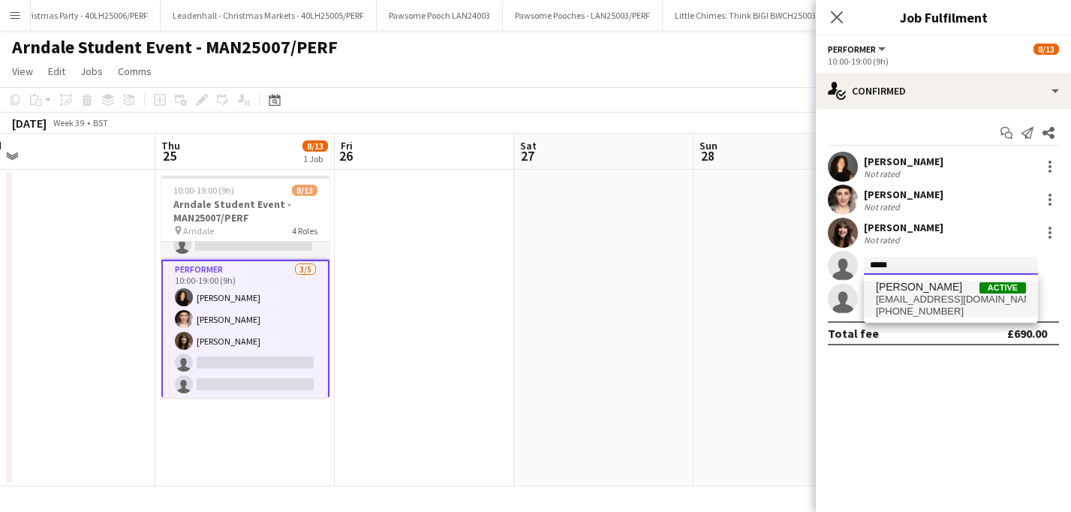
type input "*****"
click at [939, 299] on span "bonsupauline@gmail.com" at bounding box center [951, 299] width 150 height 12
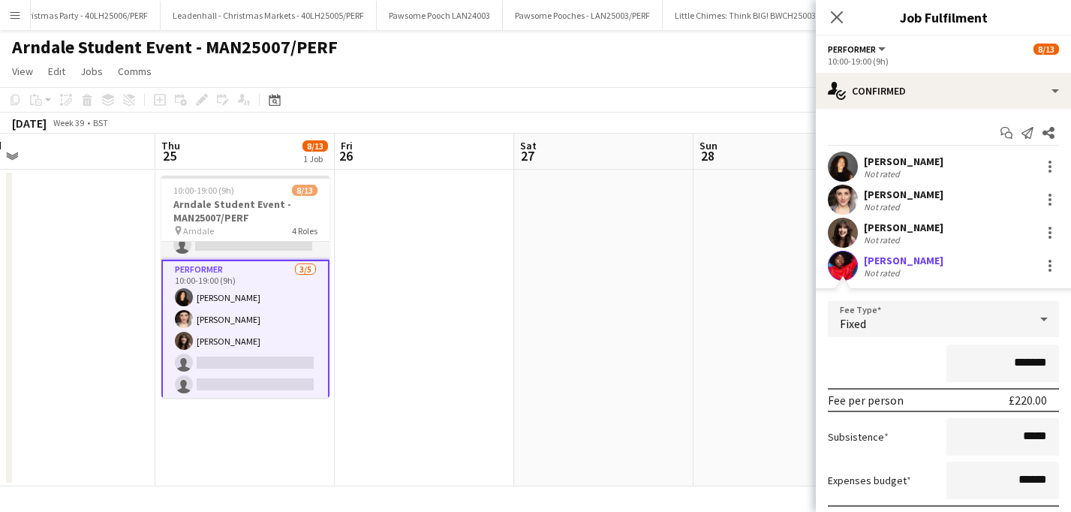
scroll to position [143, 0]
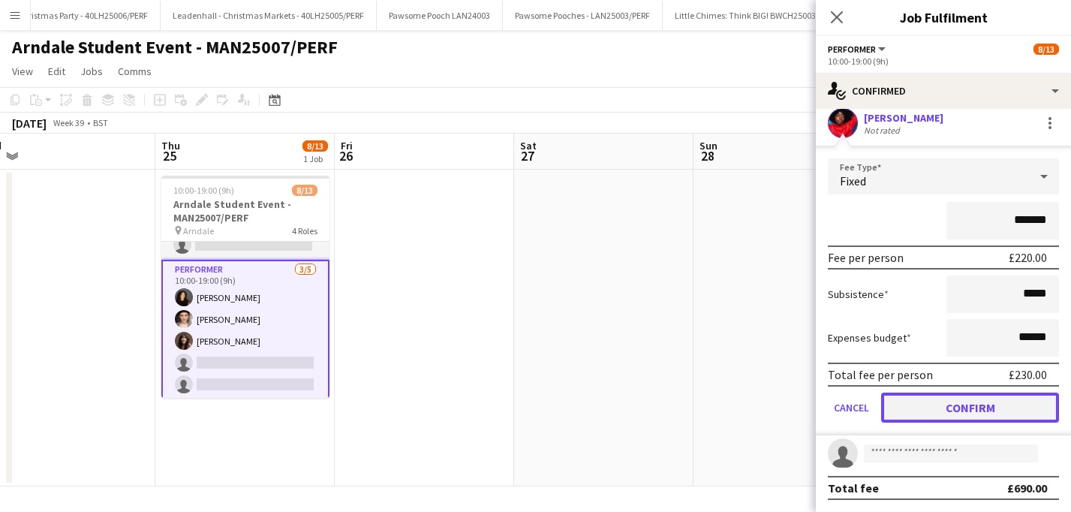
click at [968, 414] on button "Confirm" at bounding box center [970, 408] width 178 height 30
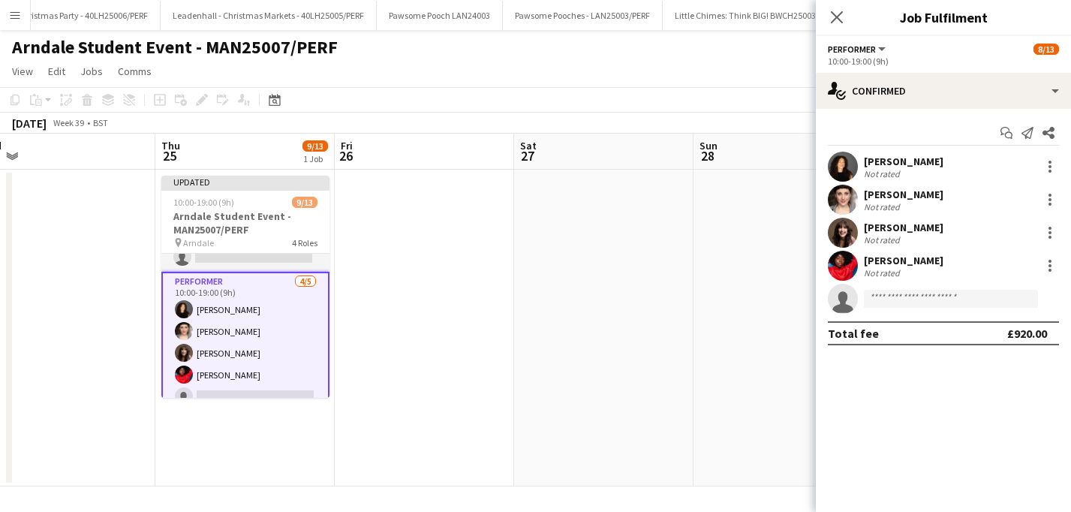
scroll to position [0, 0]
click at [561, 59] on app-page-menu "View Day view expanded Day view collapsed Month view Date picker Jump to today …" at bounding box center [535, 73] width 1071 height 29
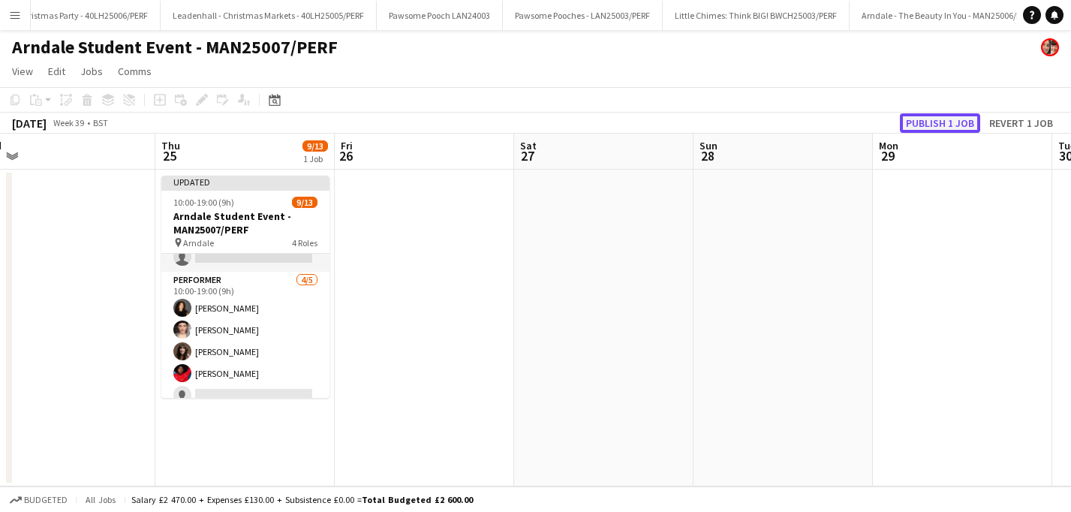
click at [937, 123] on button "Publish 1 job" at bounding box center [940, 123] width 80 height 20
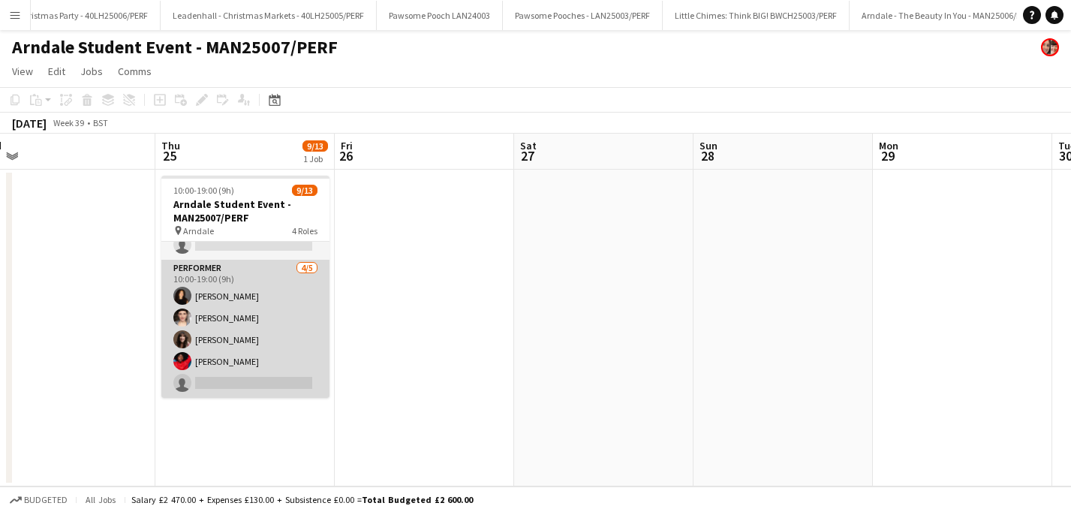
click at [242, 322] on app-card-role "Performer 4/5 10:00-19:00 (9h) Lydia Williams Emma MacLennan Angela Heenan Paul…" at bounding box center [245, 329] width 168 height 138
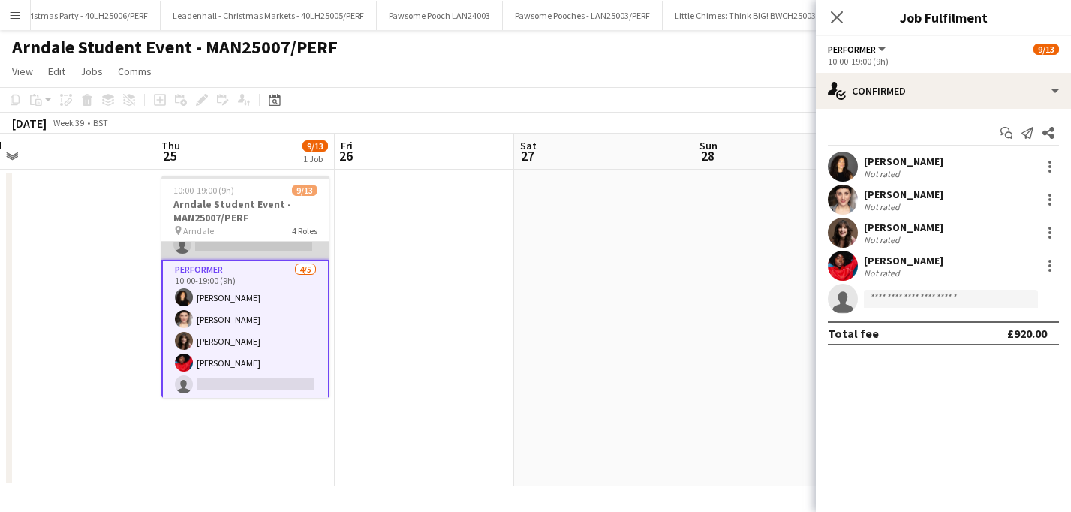
click at [248, 245] on app-card-role "Host 3/6 10:00-19:00 (9h) Amber Porter Gracie Kelly Katy Oliver single-neutral-…" at bounding box center [245, 180] width 168 height 160
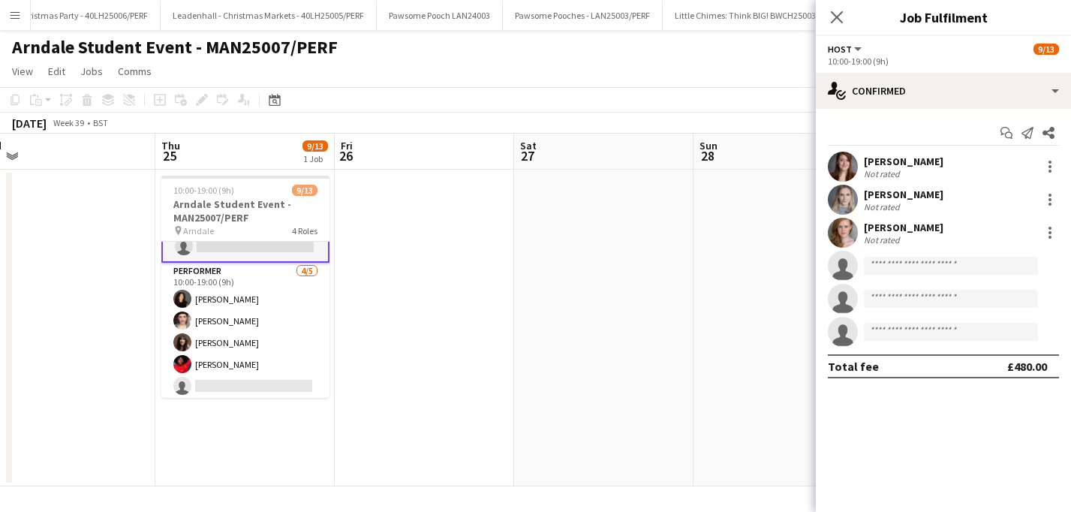
scroll to position [245, 0]
click at [892, 258] on input at bounding box center [951, 266] width 174 height 18
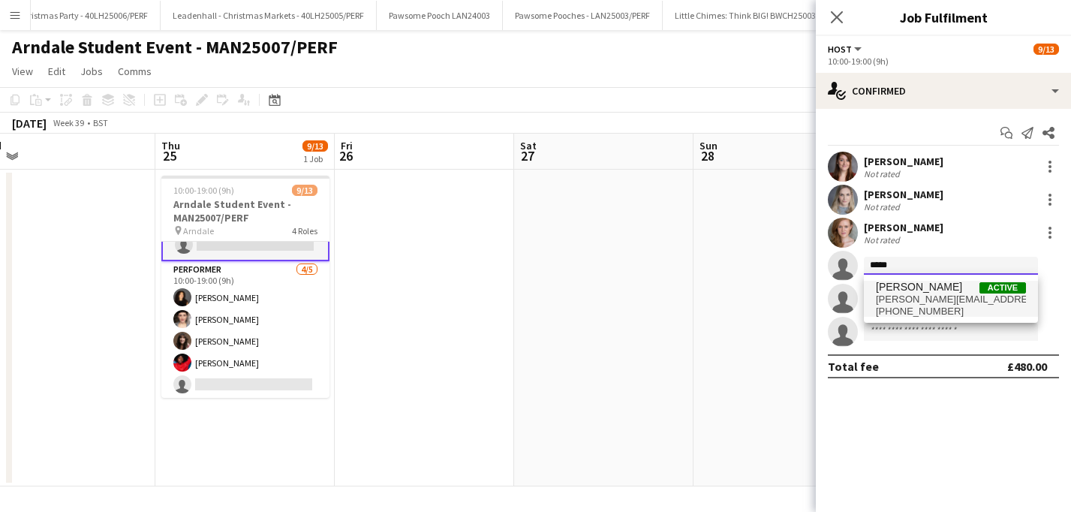
type input "*****"
click at [934, 293] on span "Selina Helliwell Active selina.helliwell@gmail.com +447508740847" at bounding box center [951, 299] width 150 height 36
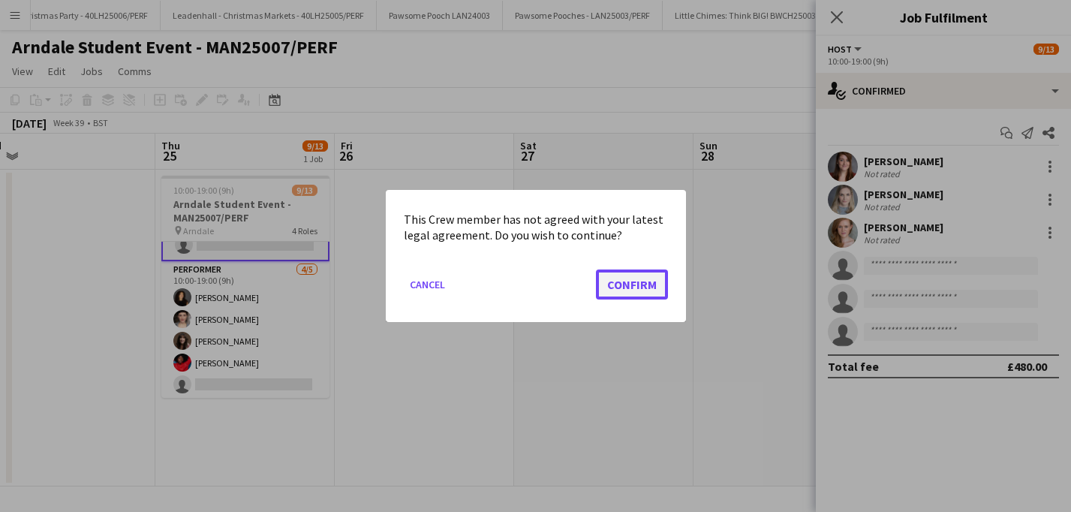
click at [643, 274] on button "Confirm" at bounding box center [632, 284] width 72 height 30
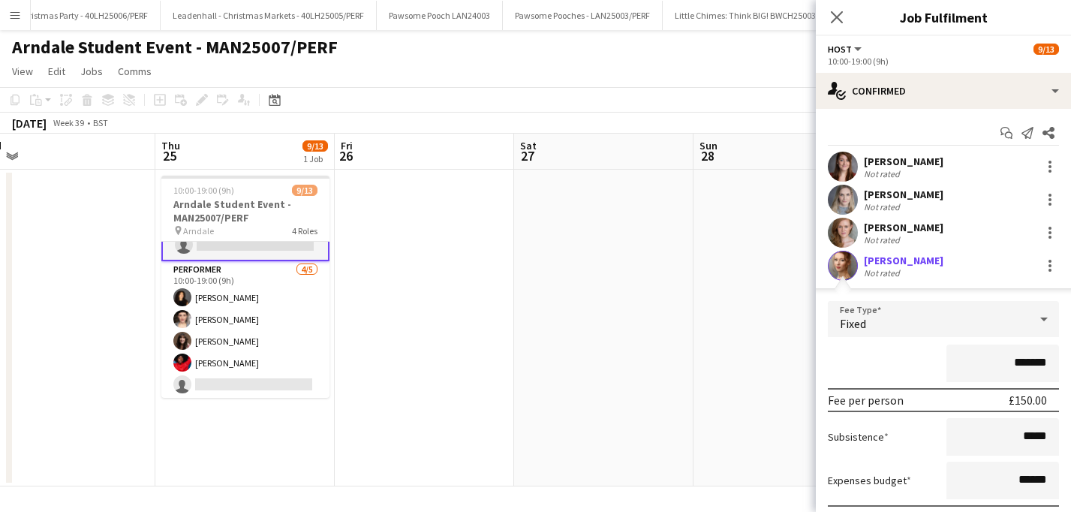
scroll to position [176, 0]
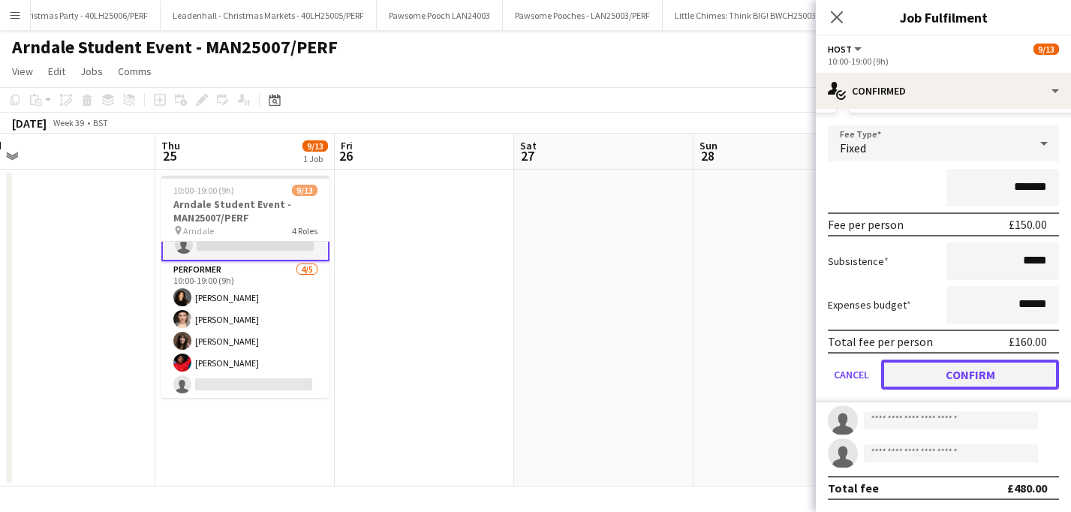
click at [940, 367] on button "Confirm" at bounding box center [970, 375] width 178 height 30
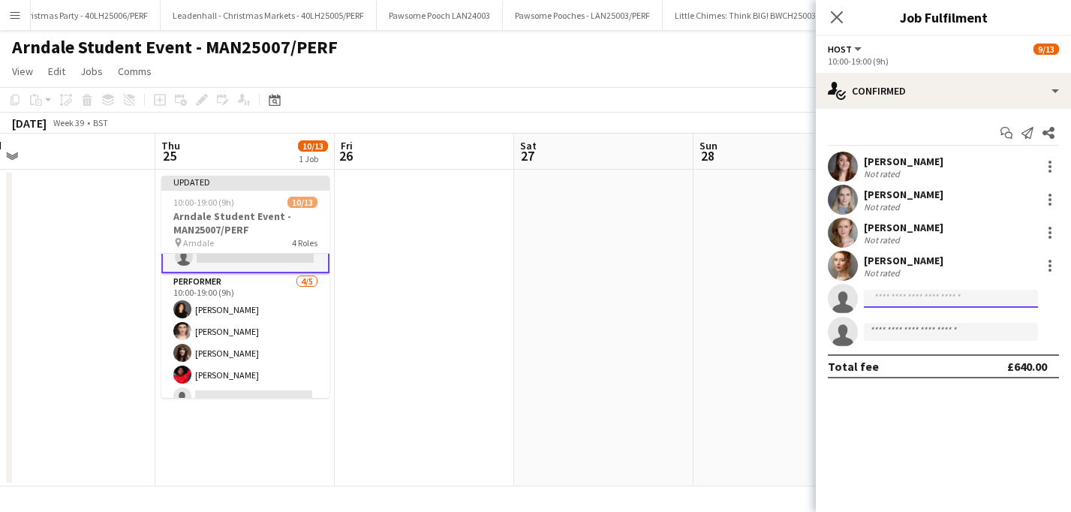
click at [928, 301] on input at bounding box center [951, 299] width 174 height 18
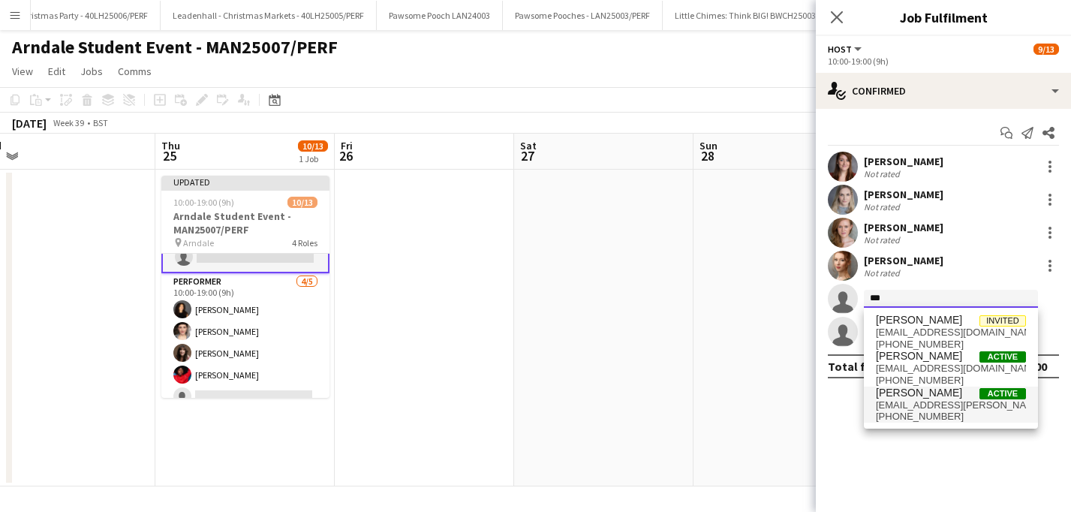
type input "***"
click at [925, 402] on span "abi.swingler@outlook.com" at bounding box center [951, 405] width 150 height 12
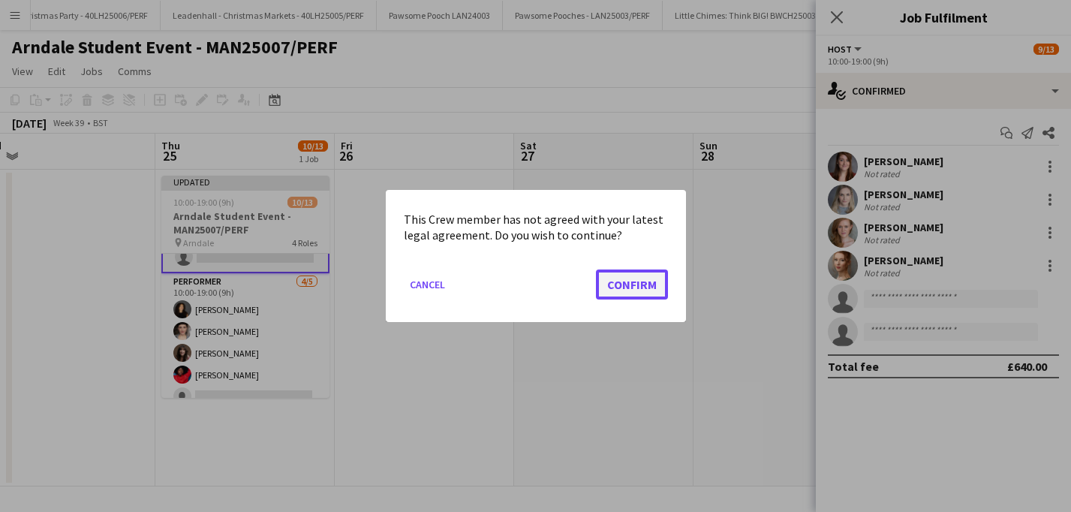
click at [634, 284] on button "Confirm" at bounding box center [632, 284] width 72 height 30
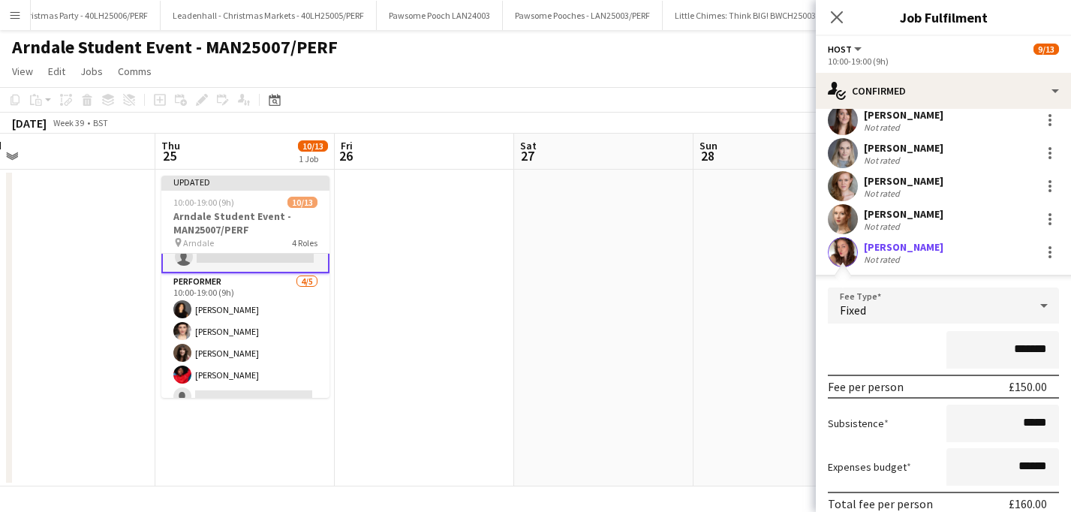
scroll to position [176, 0]
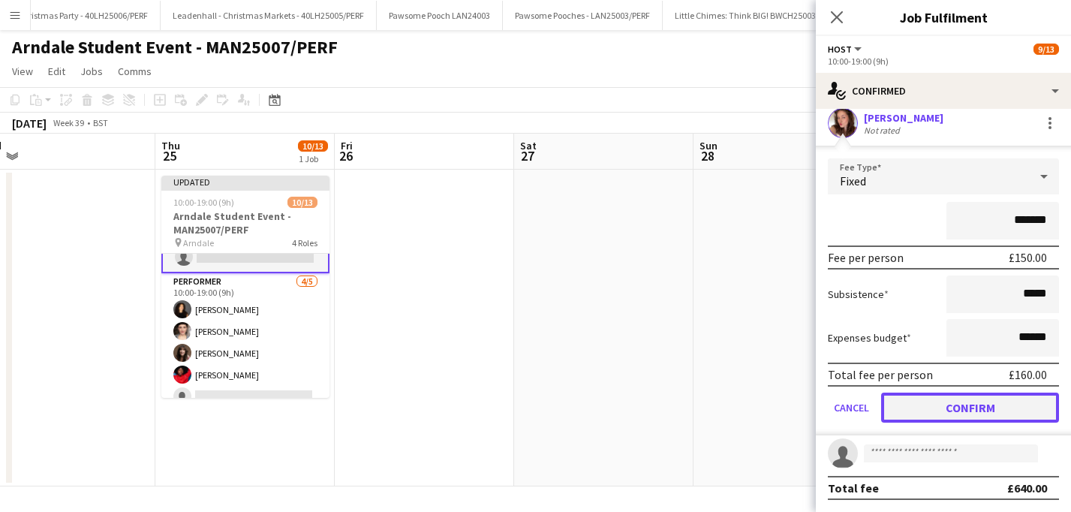
click at [1026, 408] on button "Confirm" at bounding box center [970, 408] width 178 height 30
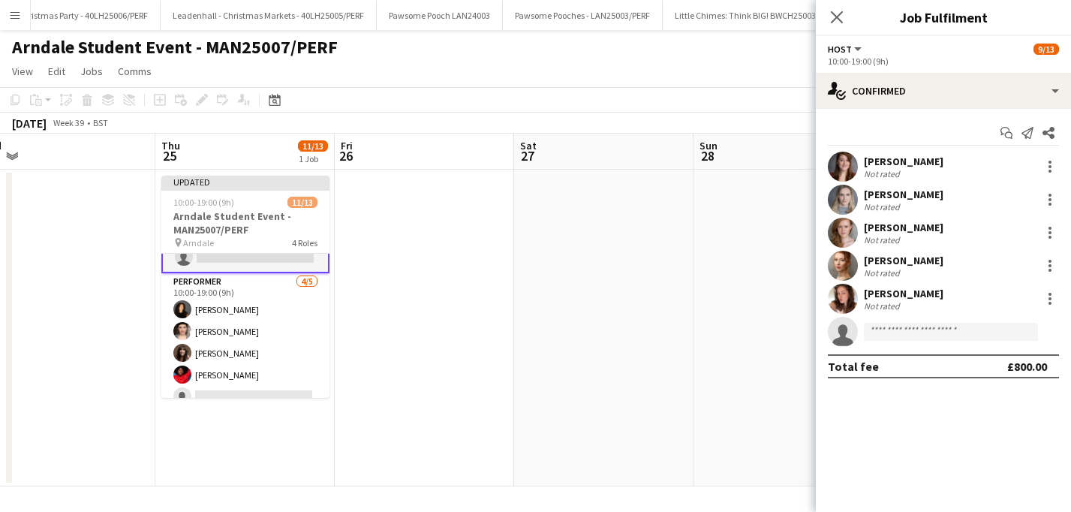
scroll to position [0, 0]
click at [843, 11] on icon "Close pop-in" at bounding box center [836, 17] width 14 height 14
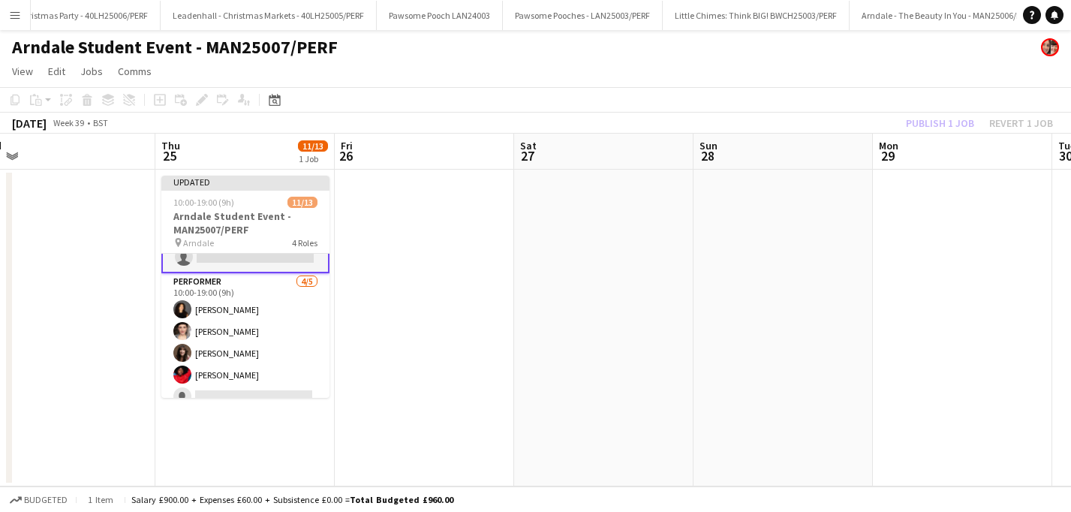
click at [862, 90] on app-toolbar "Copy Paste Paste Command V Paste with crew Command Shift V Paste linked Job Del…" at bounding box center [535, 100] width 1071 height 26
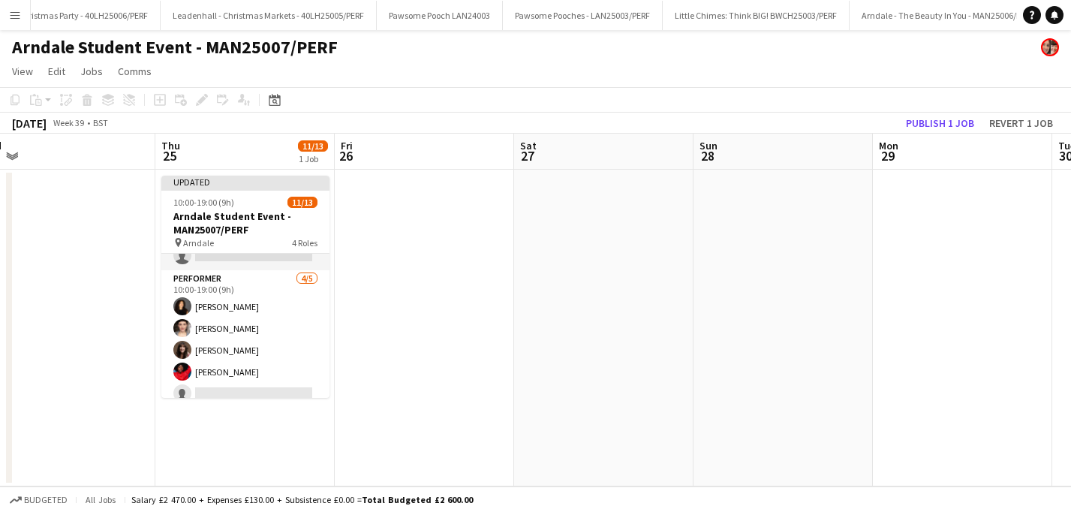
scroll to position [244, 0]
click at [945, 123] on button "Publish 1 job" at bounding box center [940, 123] width 80 height 20
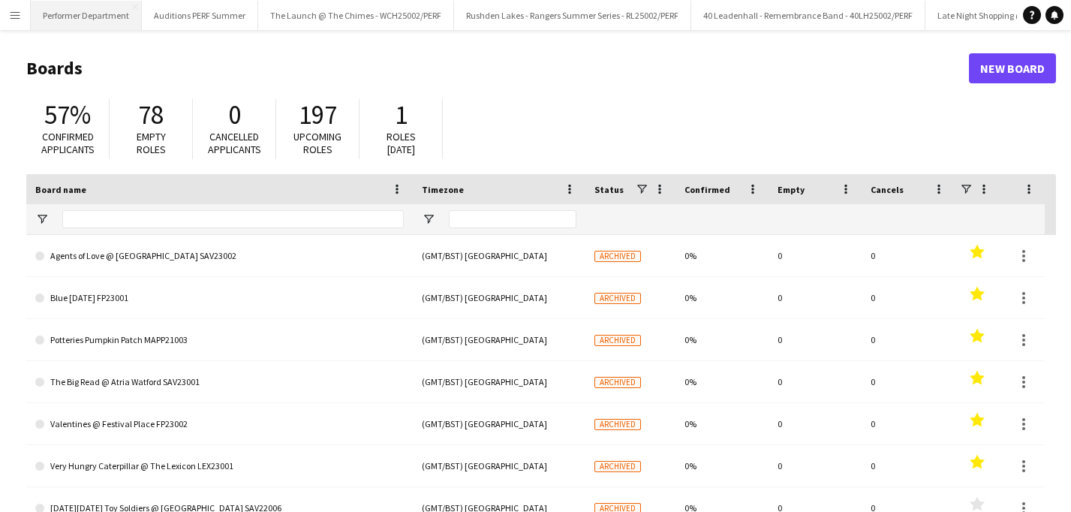
type input "*******"
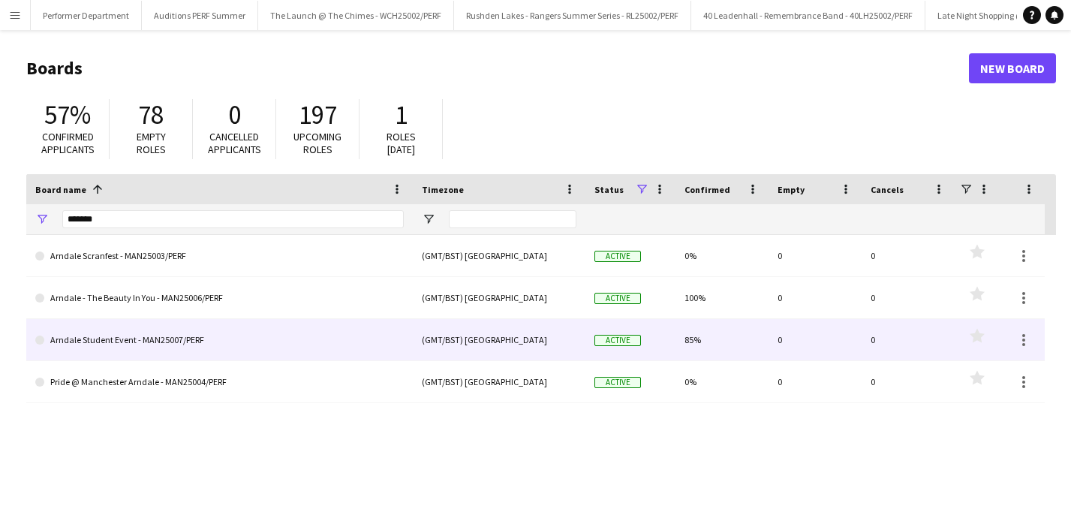
click at [133, 342] on link "Arndale Student Event - MAN25007/PERF" at bounding box center [219, 340] width 369 height 42
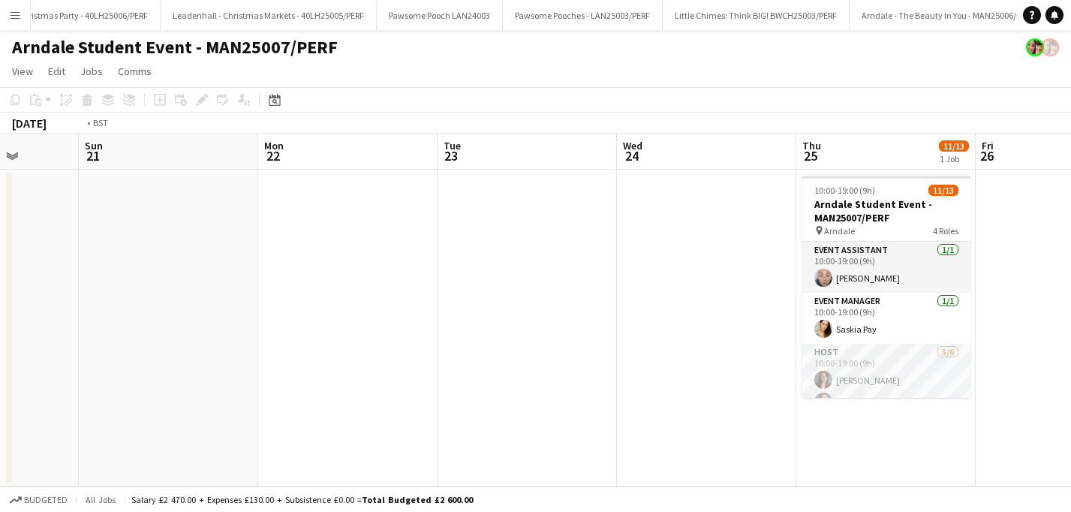
scroll to position [0, 543]
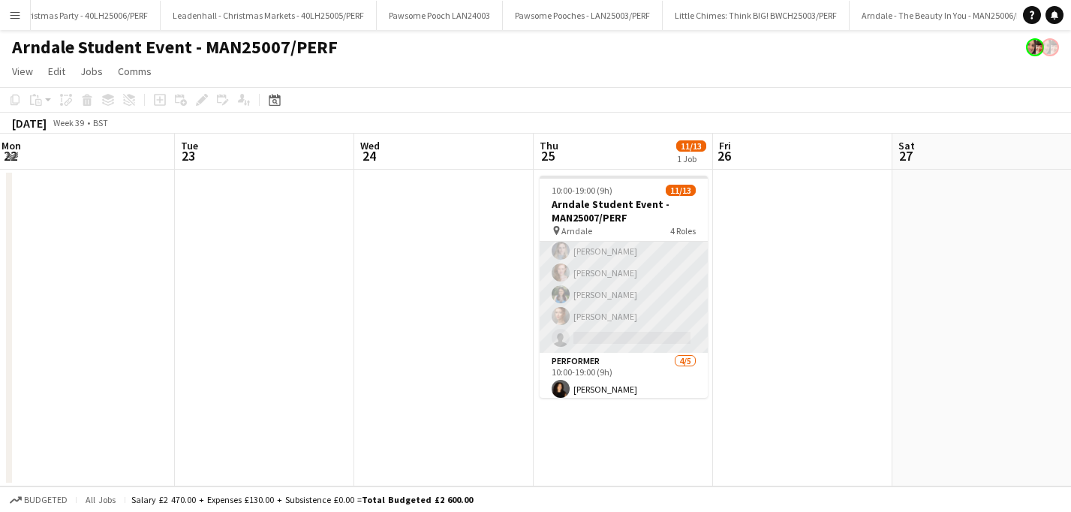
click at [634, 301] on app-card-role "Host [DATE] 10:00-19:00 (9h) [PERSON_NAME] [PERSON_NAME] [PERSON_NAME] [PERSON_…" at bounding box center [624, 273] width 168 height 160
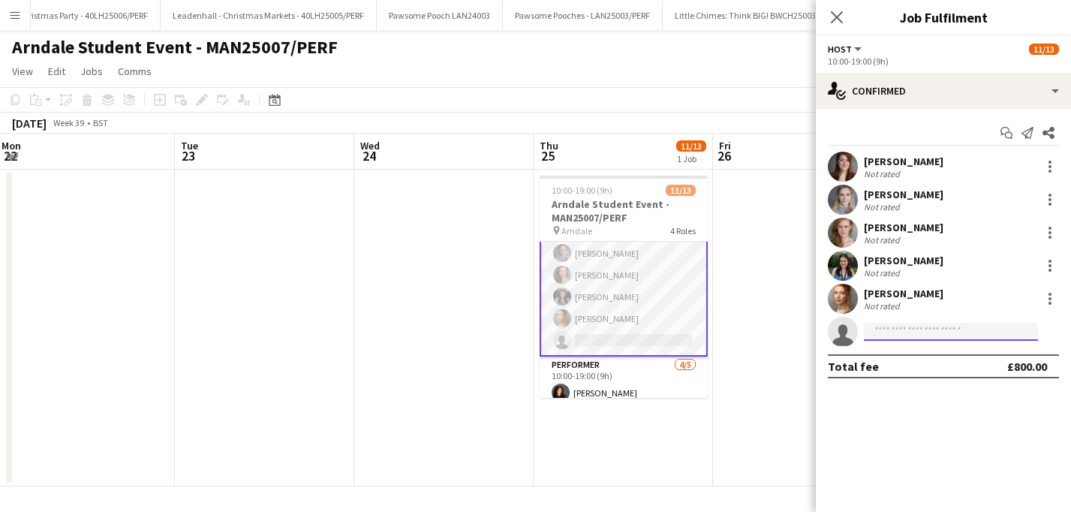
click at [954, 337] on input at bounding box center [951, 332] width 174 height 18
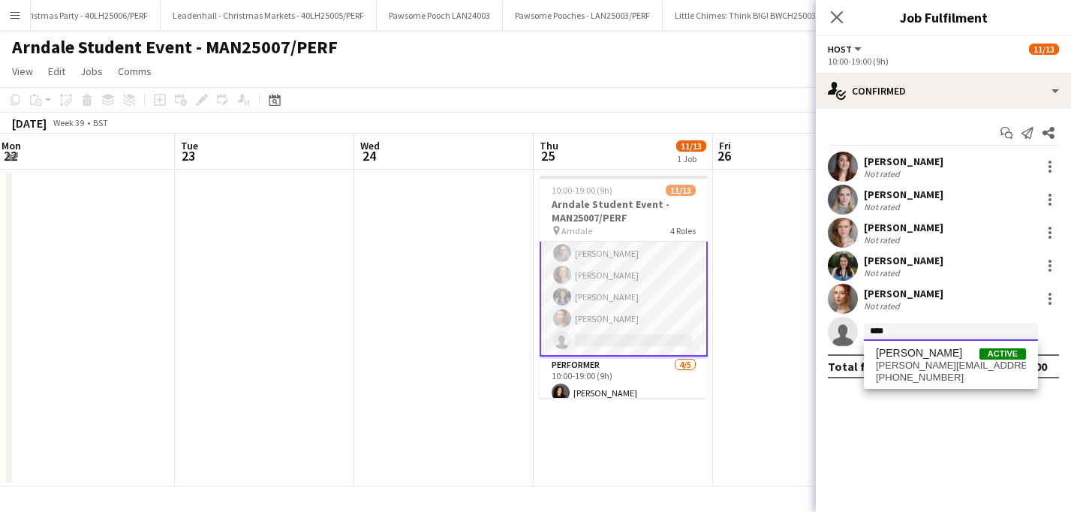
type input "****"
click at [919, 387] on div "[PERSON_NAME] Active [PERSON_NAME][EMAIL_ADDRESS][PERSON_NAME][DOMAIN_NAME] [PH…" at bounding box center [951, 365] width 174 height 48
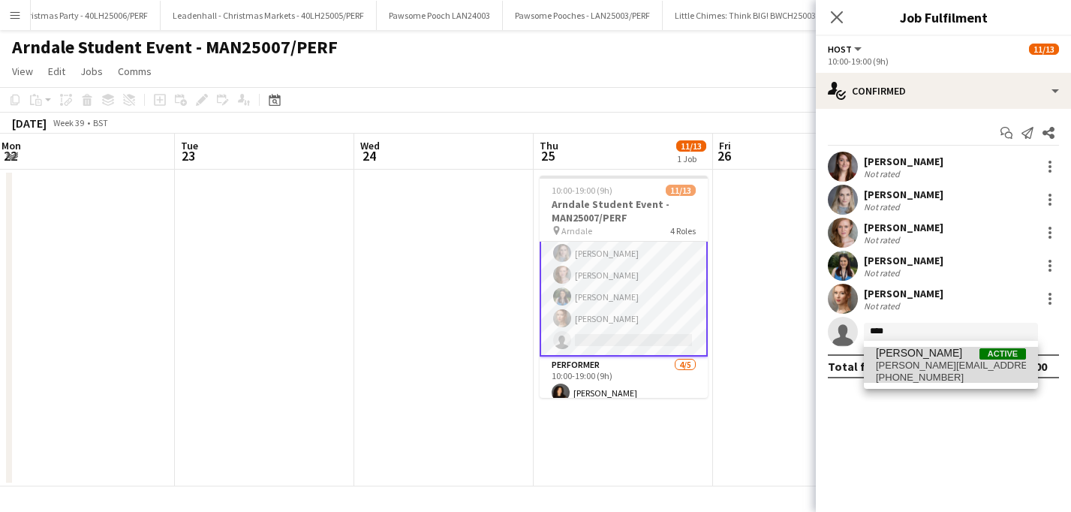
click at [919, 371] on span "[PERSON_NAME][EMAIL_ADDRESS][PERSON_NAME][DOMAIN_NAME]" at bounding box center [951, 366] width 150 height 12
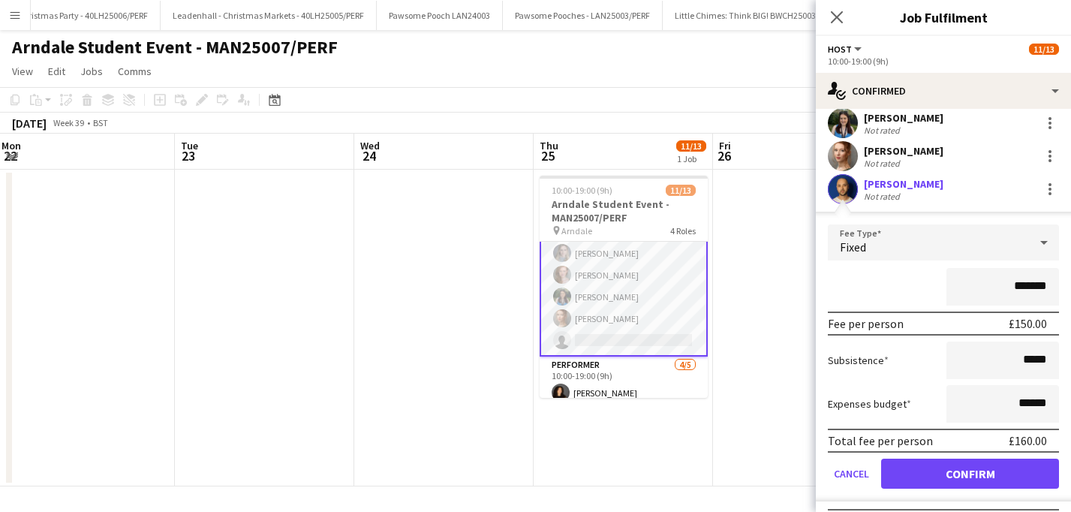
scroll to position [176, 0]
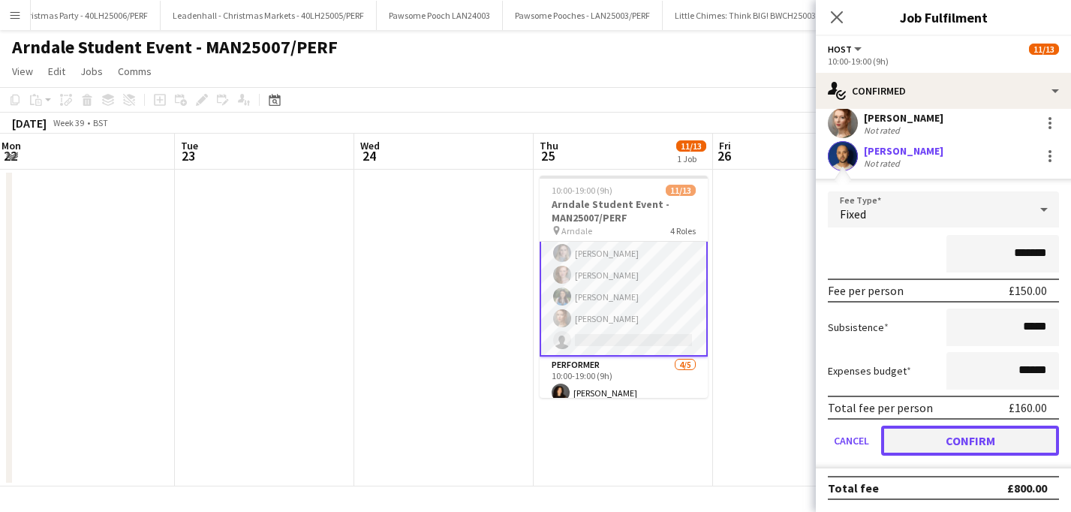
click at [942, 441] on button "Confirm" at bounding box center [970, 441] width 178 height 30
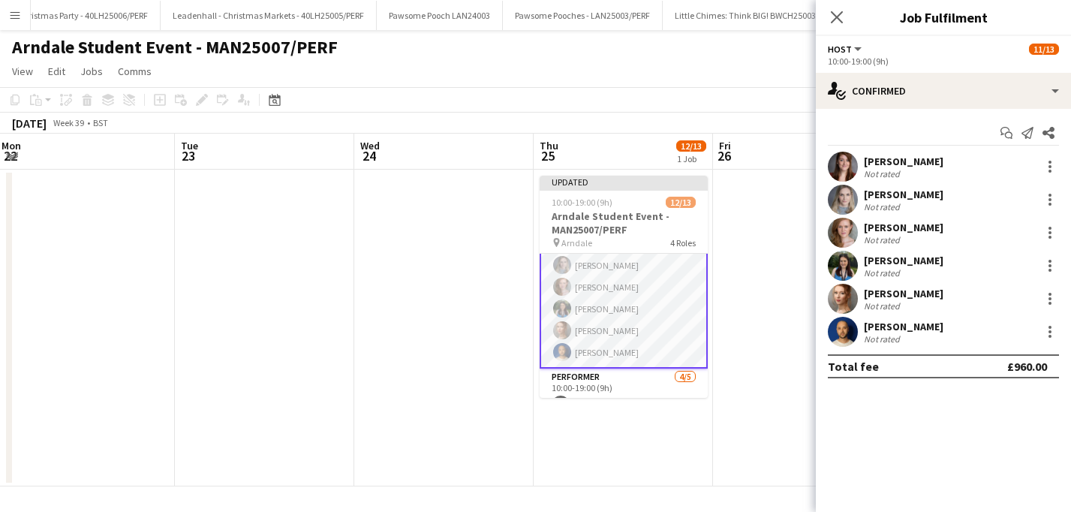
click at [723, 294] on app-date-cell at bounding box center [802, 328] width 179 height 317
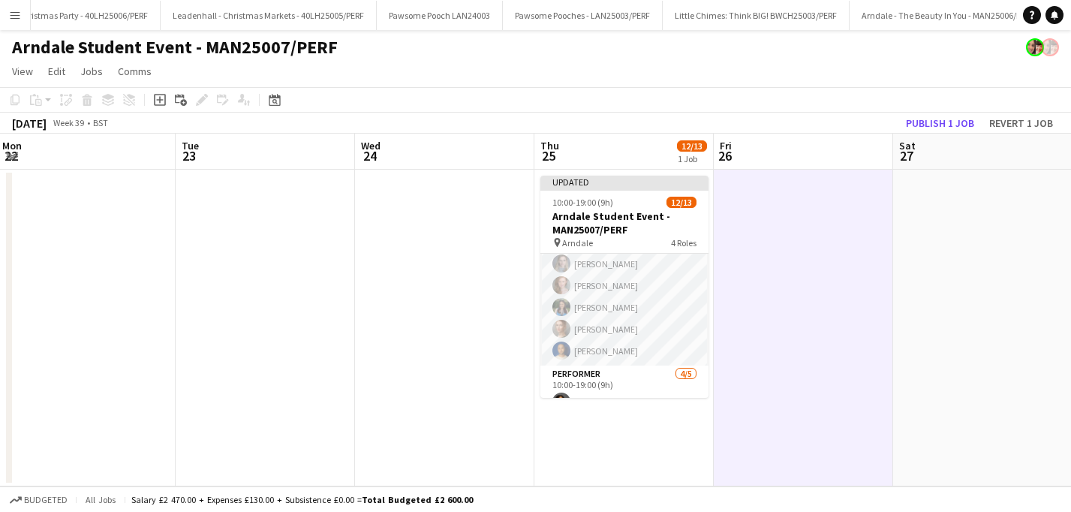
scroll to position [149, 0]
click at [922, 121] on button "Publish 1 job" at bounding box center [940, 123] width 80 height 20
